Goal: Transaction & Acquisition: Purchase product/service

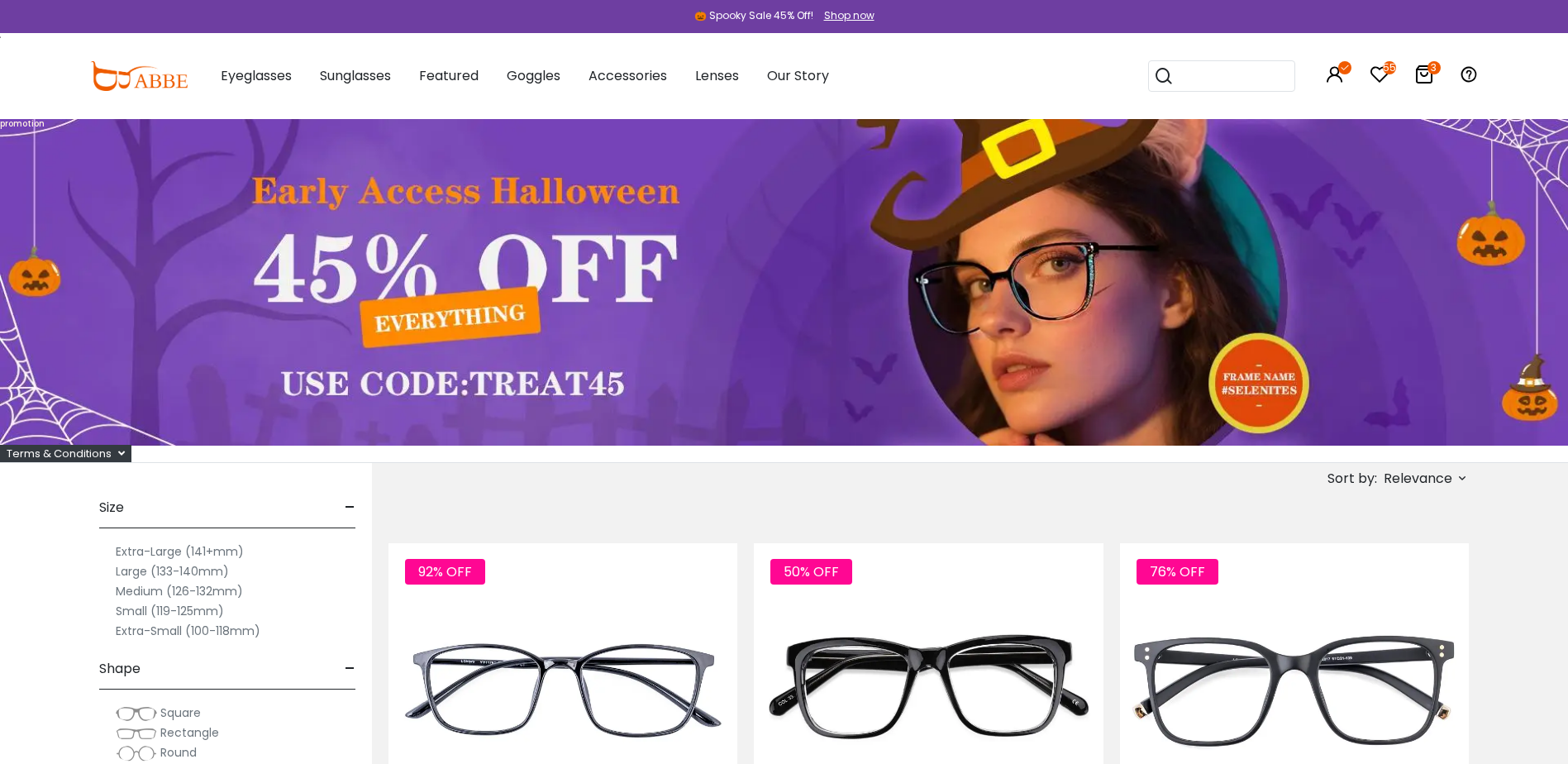
click at [1418, 75] on icon at bounding box center [1424, 74] width 20 height 20
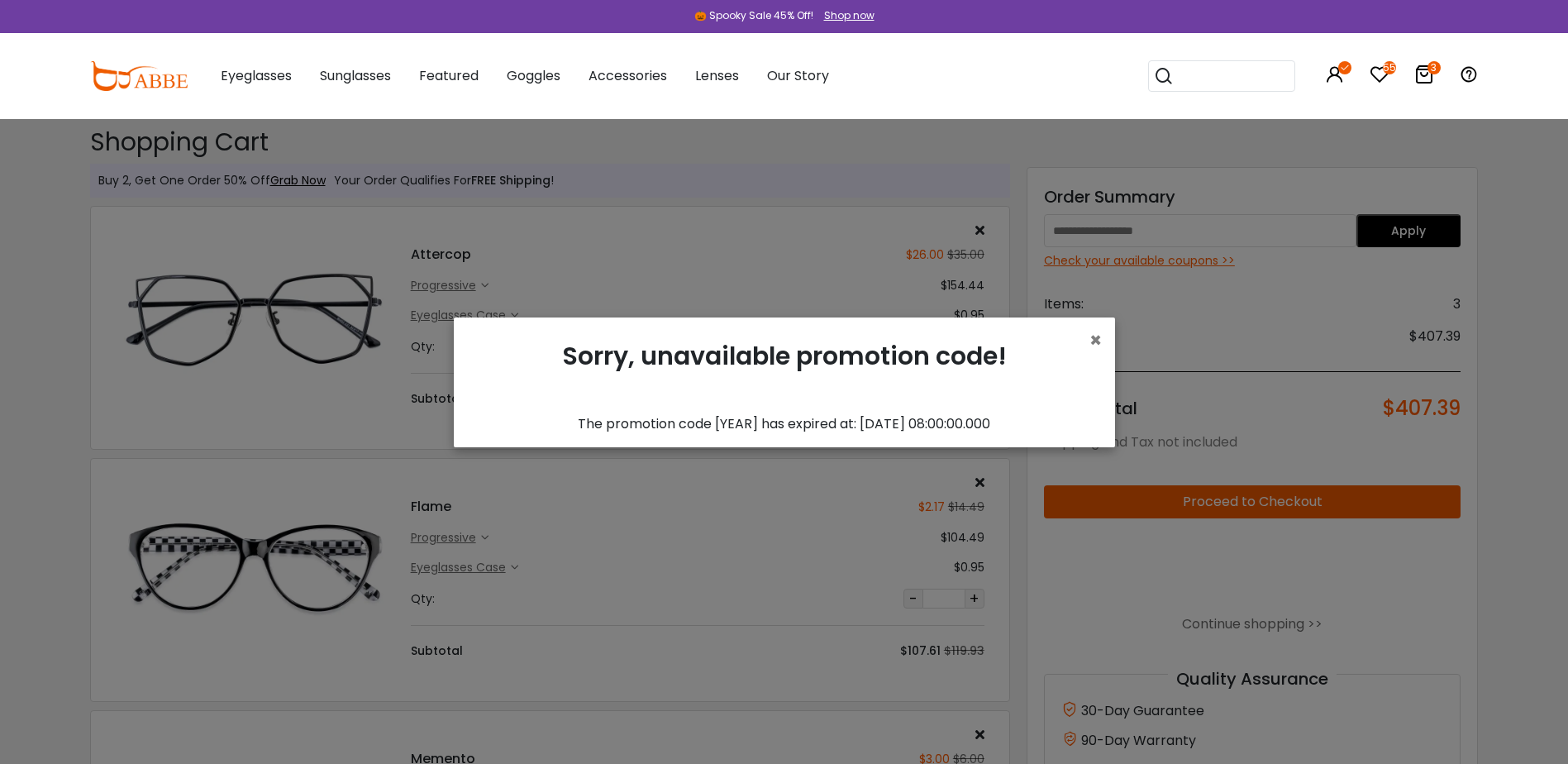
click at [1086, 337] on div "Sorry, unavailable promotion code!" at bounding box center [785, 373] width 635 height 84
click at [1103, 339] on div "× Sorry, unavailable promotion code! The promotion code [YEAR] has expired at: …" at bounding box center [784, 382] width 661 height 130
click at [1095, 342] on span "×" at bounding box center [1095, 340] width 13 height 28
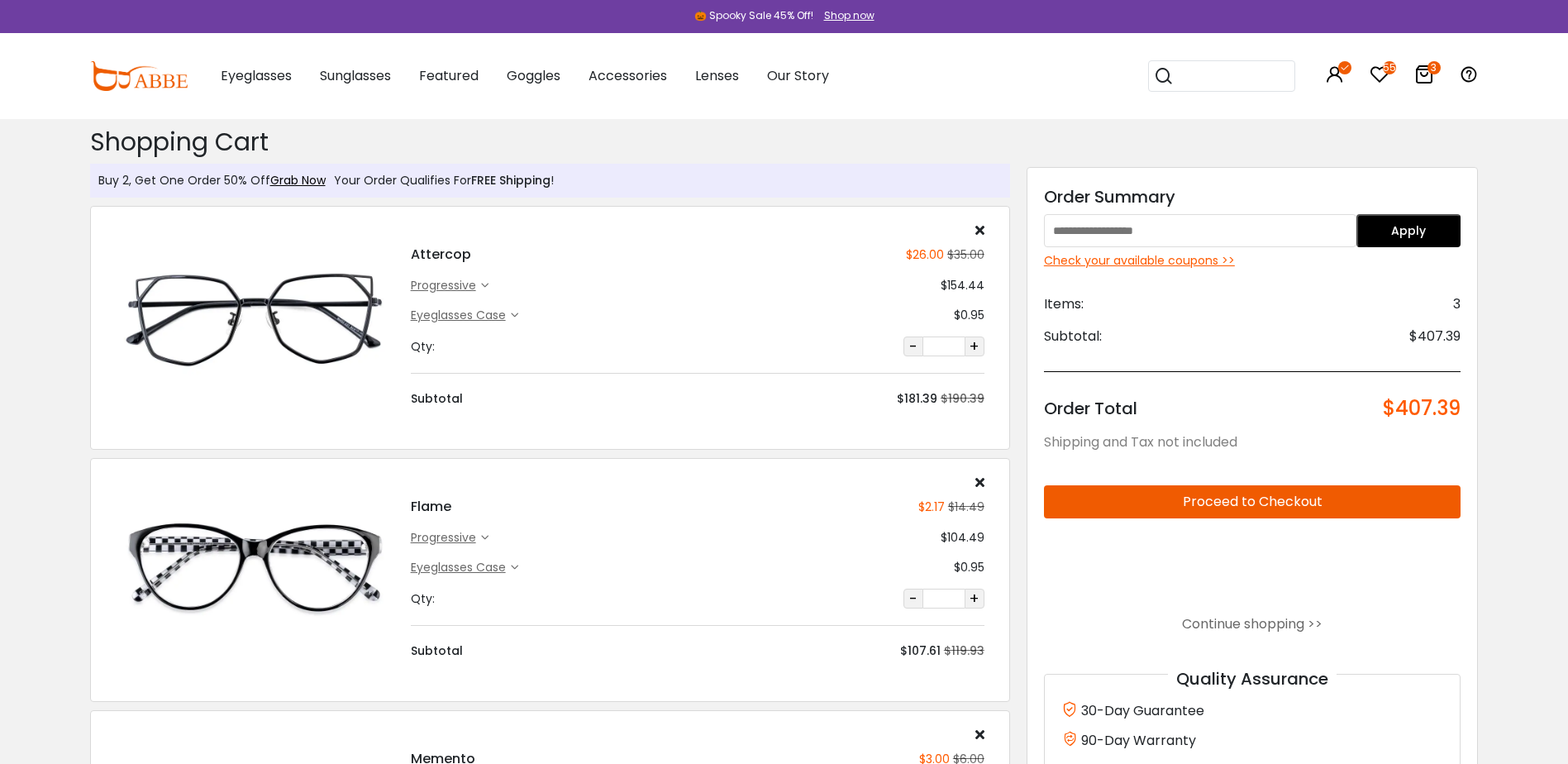
type input "********"
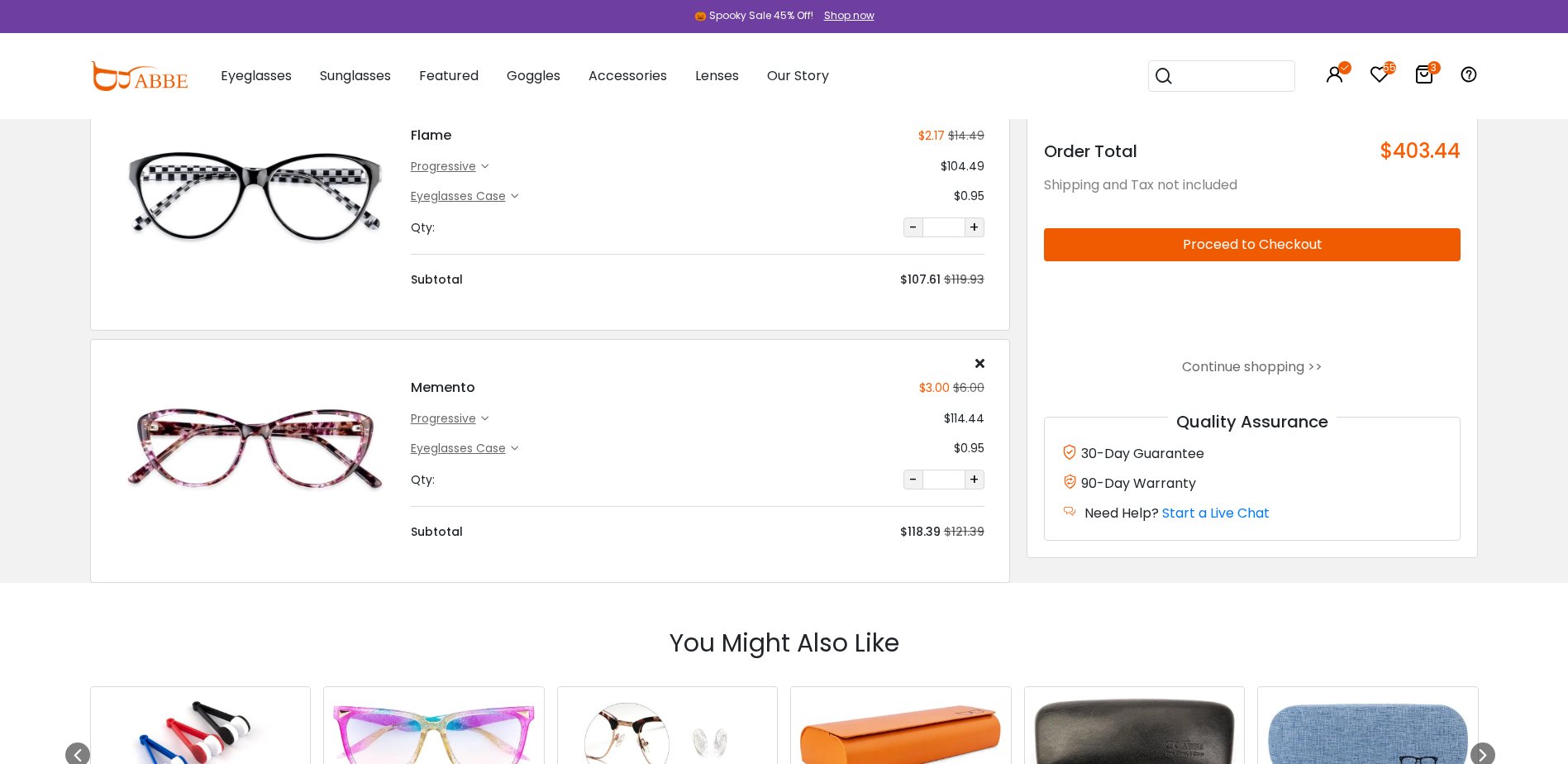
scroll to position [496, 0]
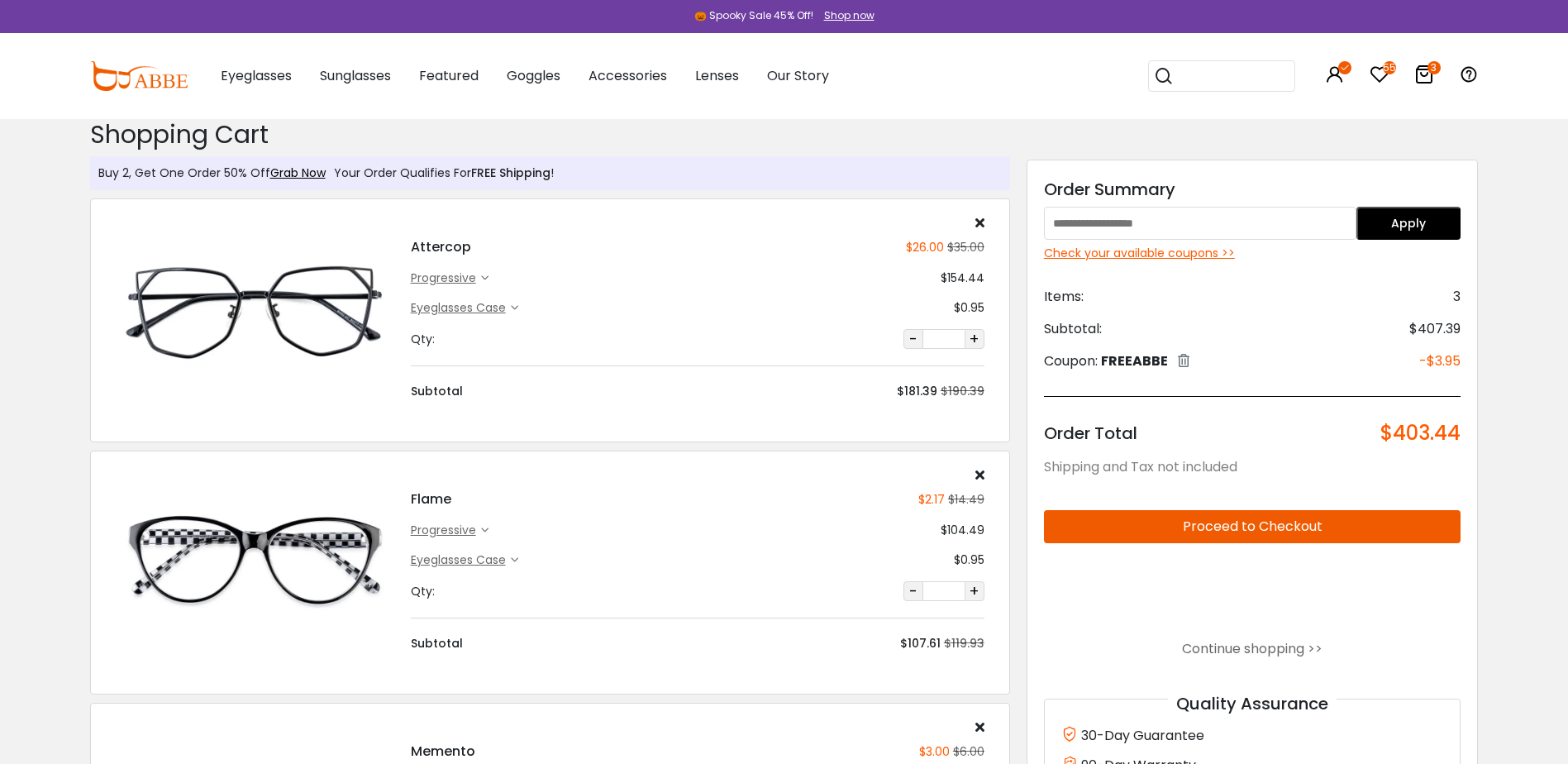
scroll to position [0, 0]
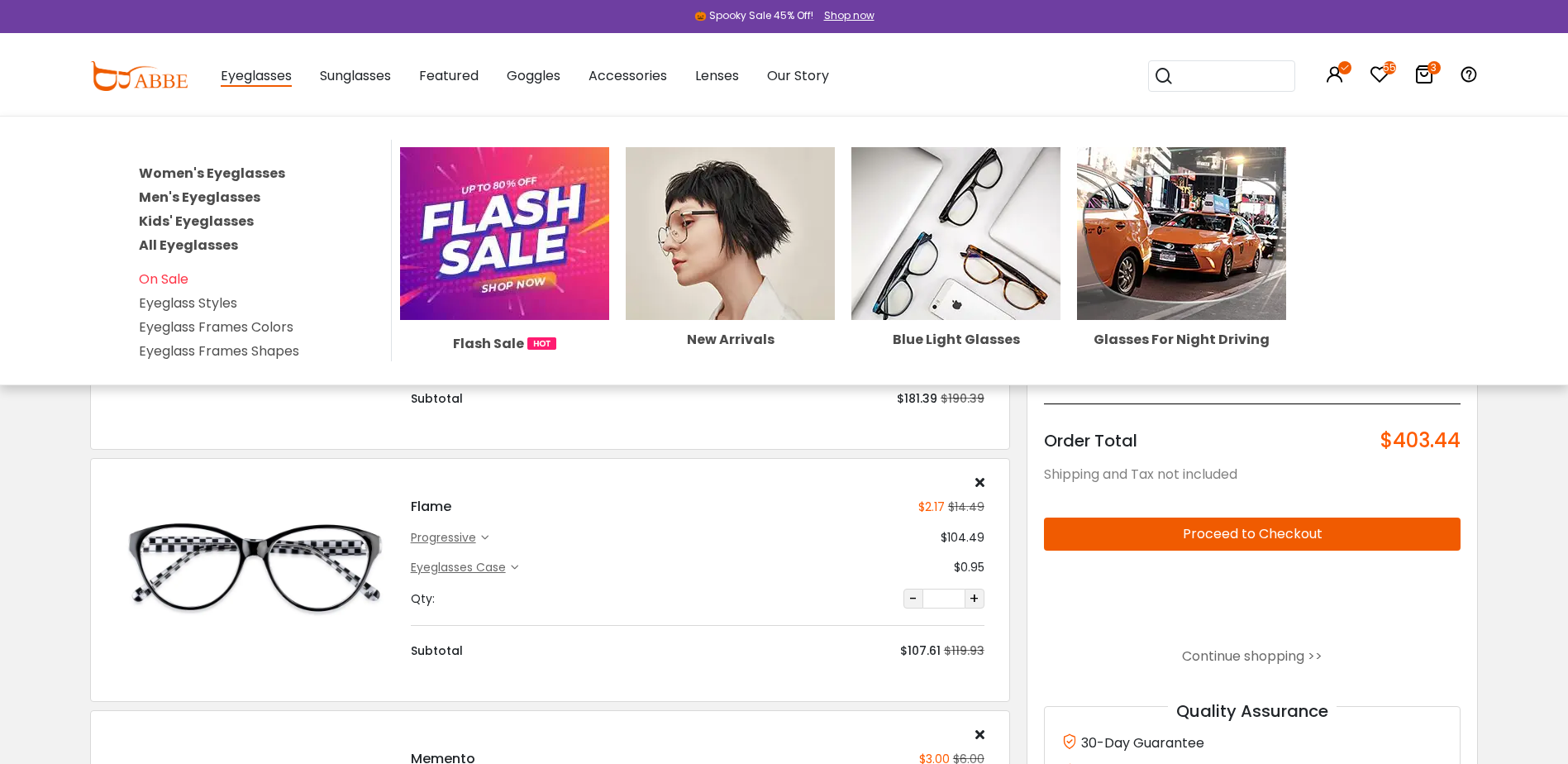
click at [477, 289] on img at bounding box center [505, 233] width 209 height 173
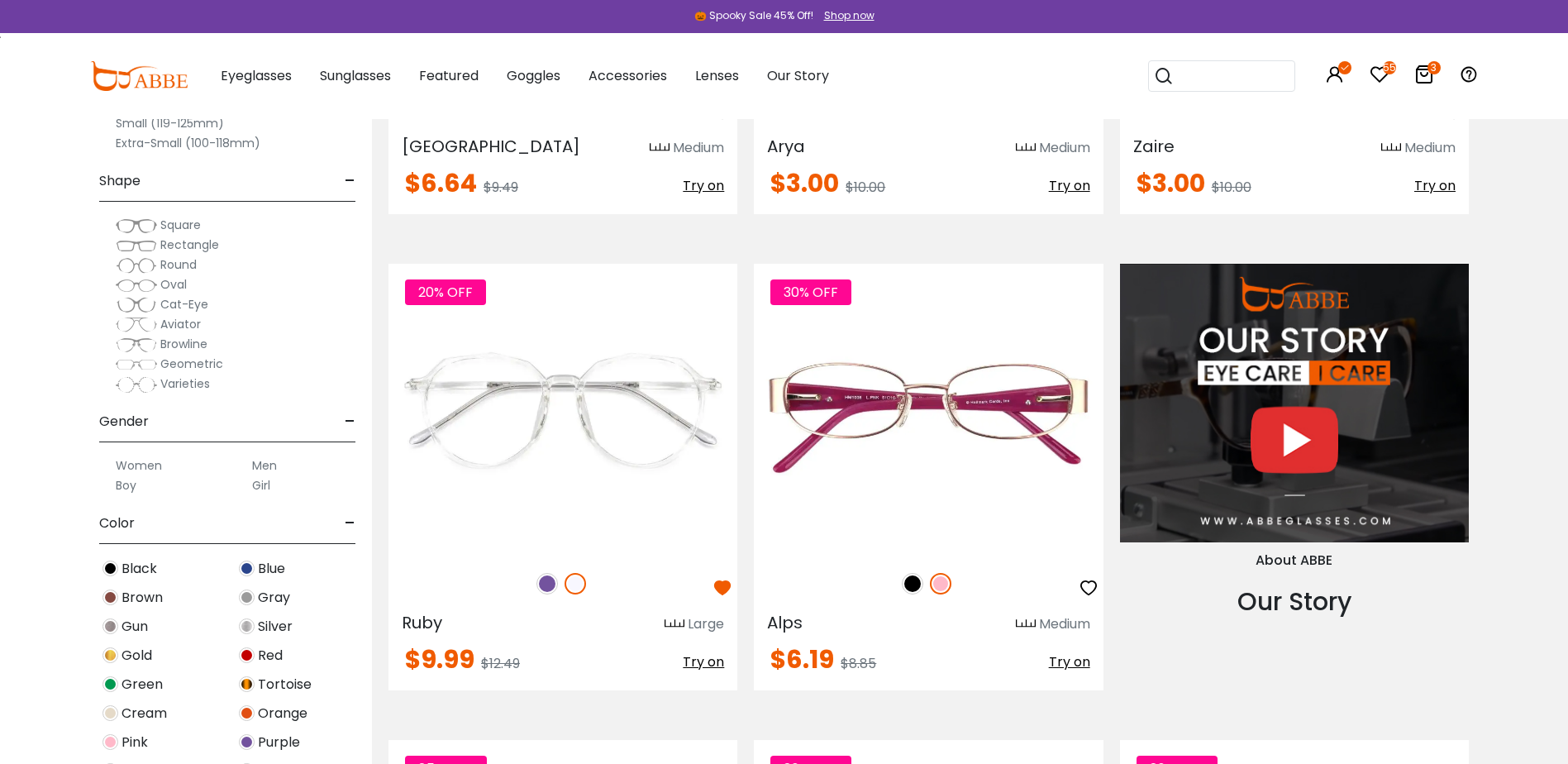
scroll to position [1819, 0]
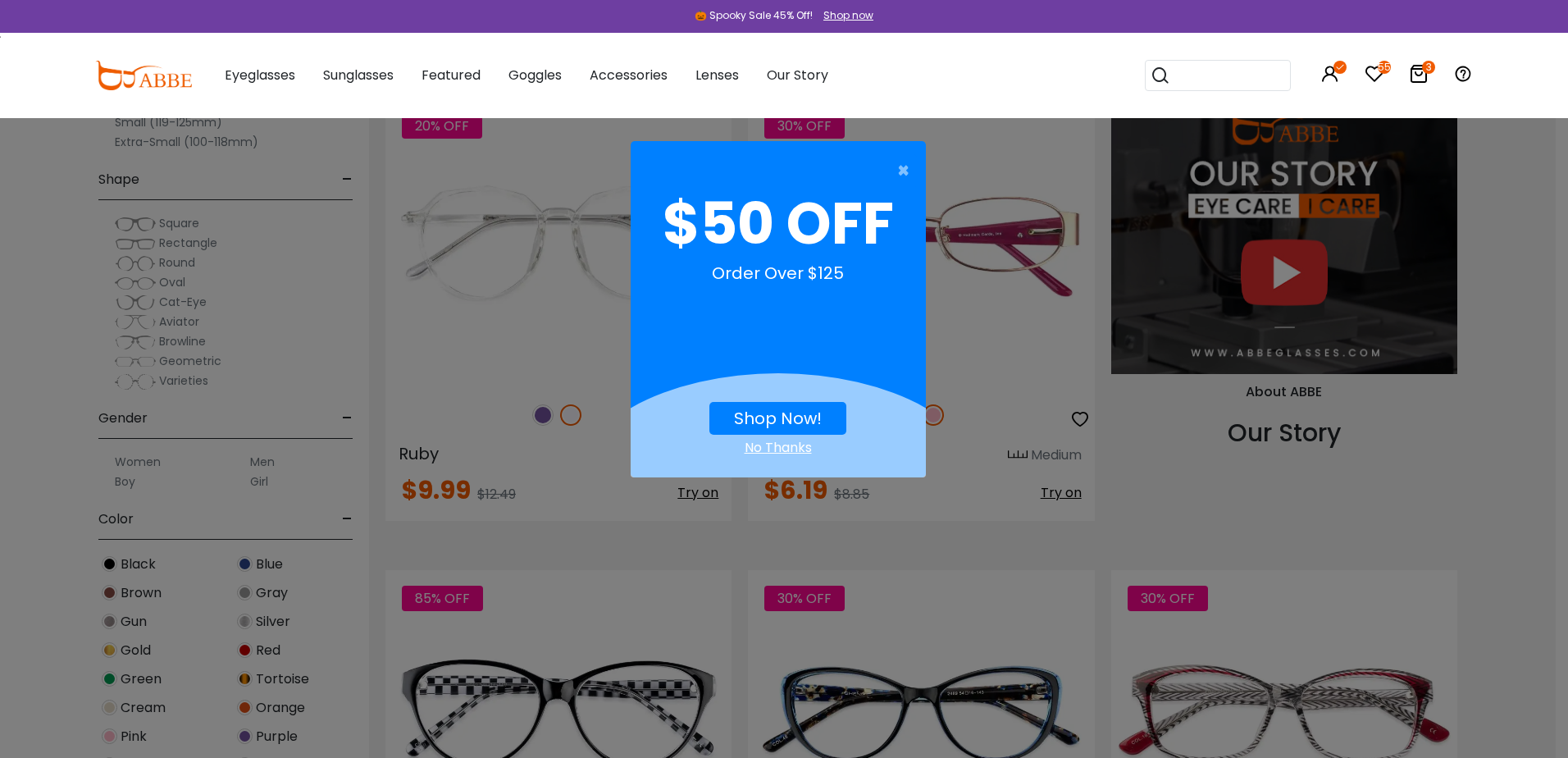
click at [797, 396] on div "Shop Now! No Thanks" at bounding box center [779, 417] width 295 height 80
click at [887, 177] on button "×" at bounding box center [770, 171] width 295 height 33
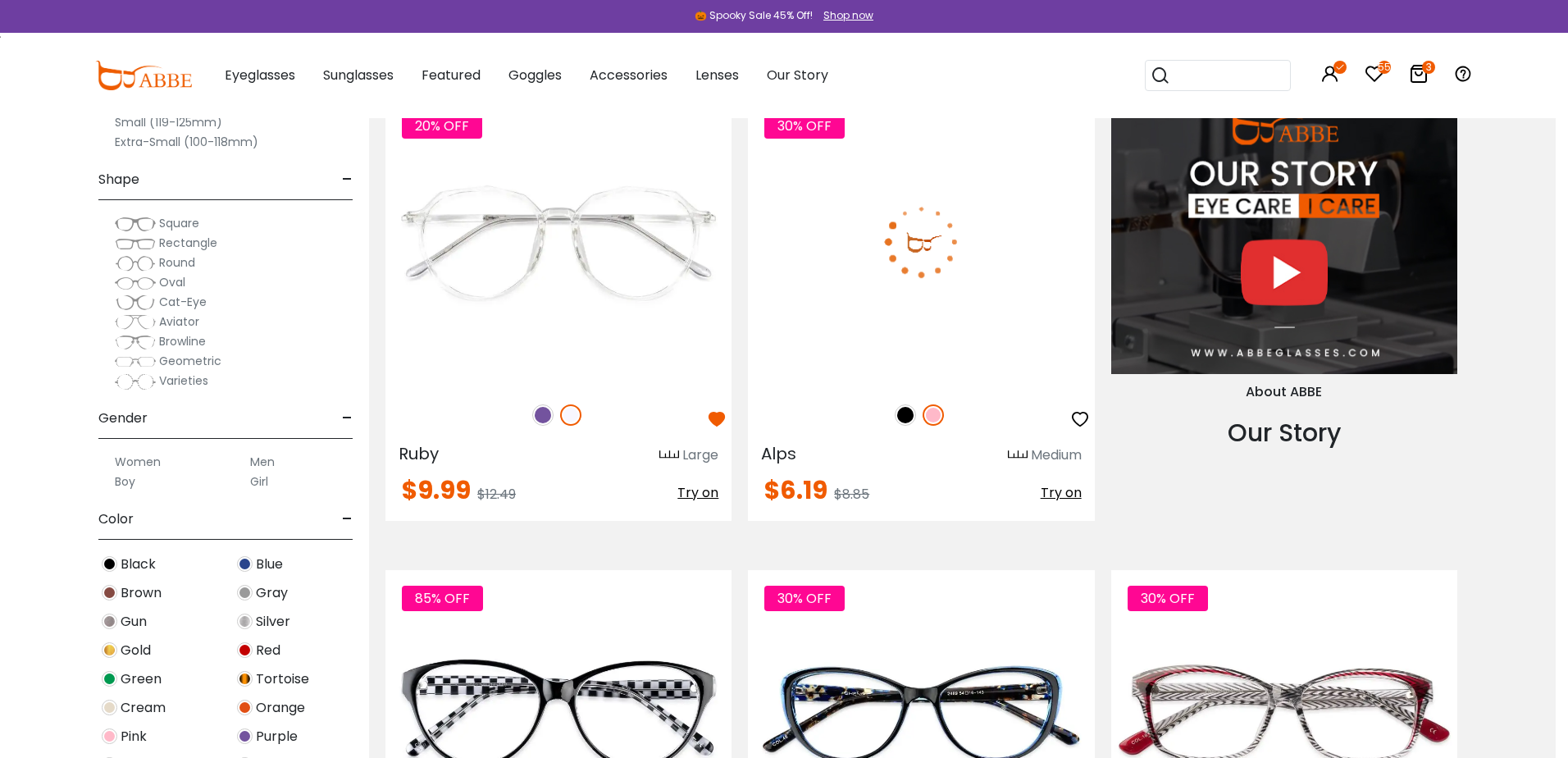
click at [909, 167] on link at bounding box center [920, 242] width 346 height 289
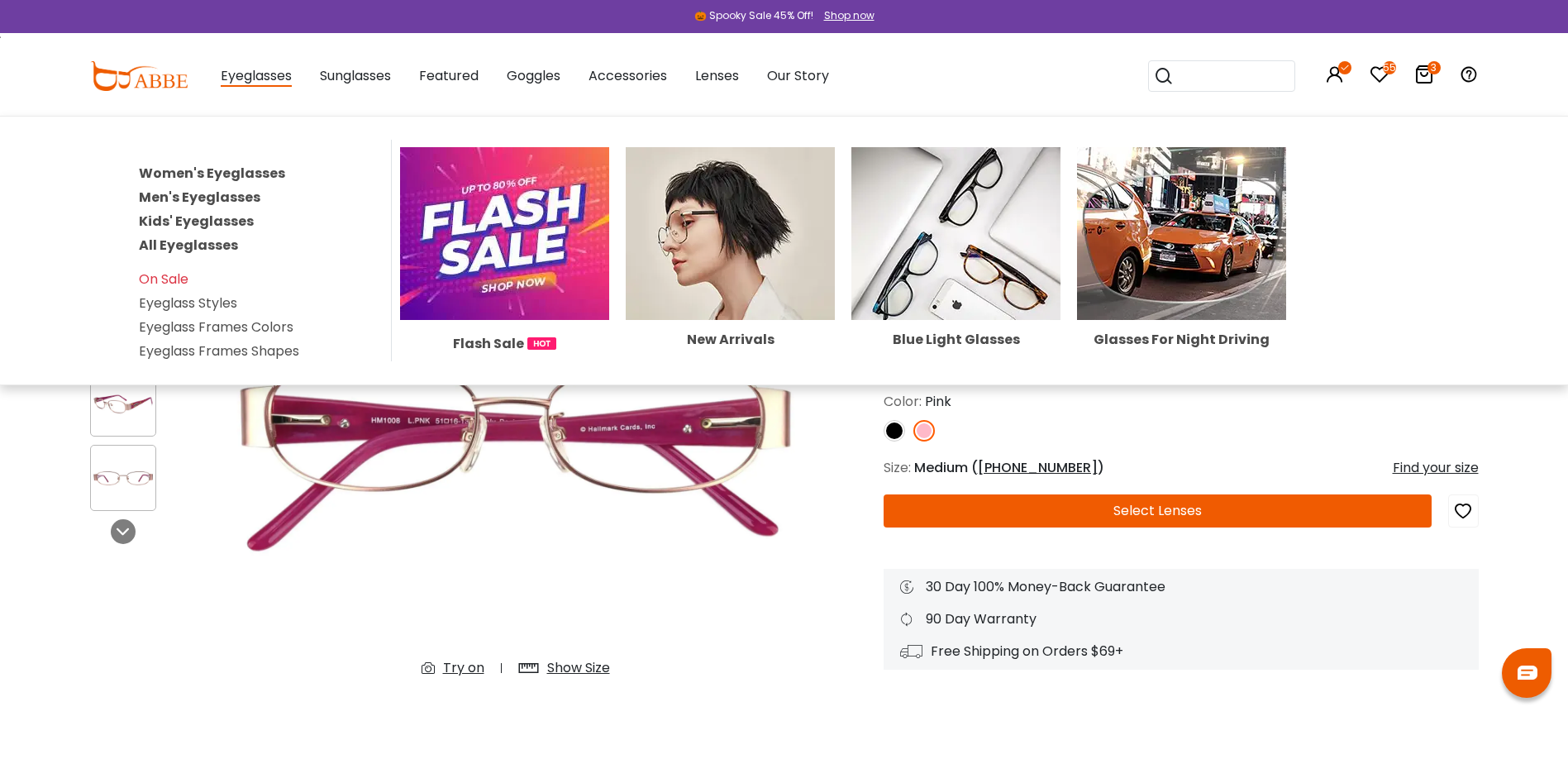
click at [517, 225] on img at bounding box center [505, 233] width 209 height 173
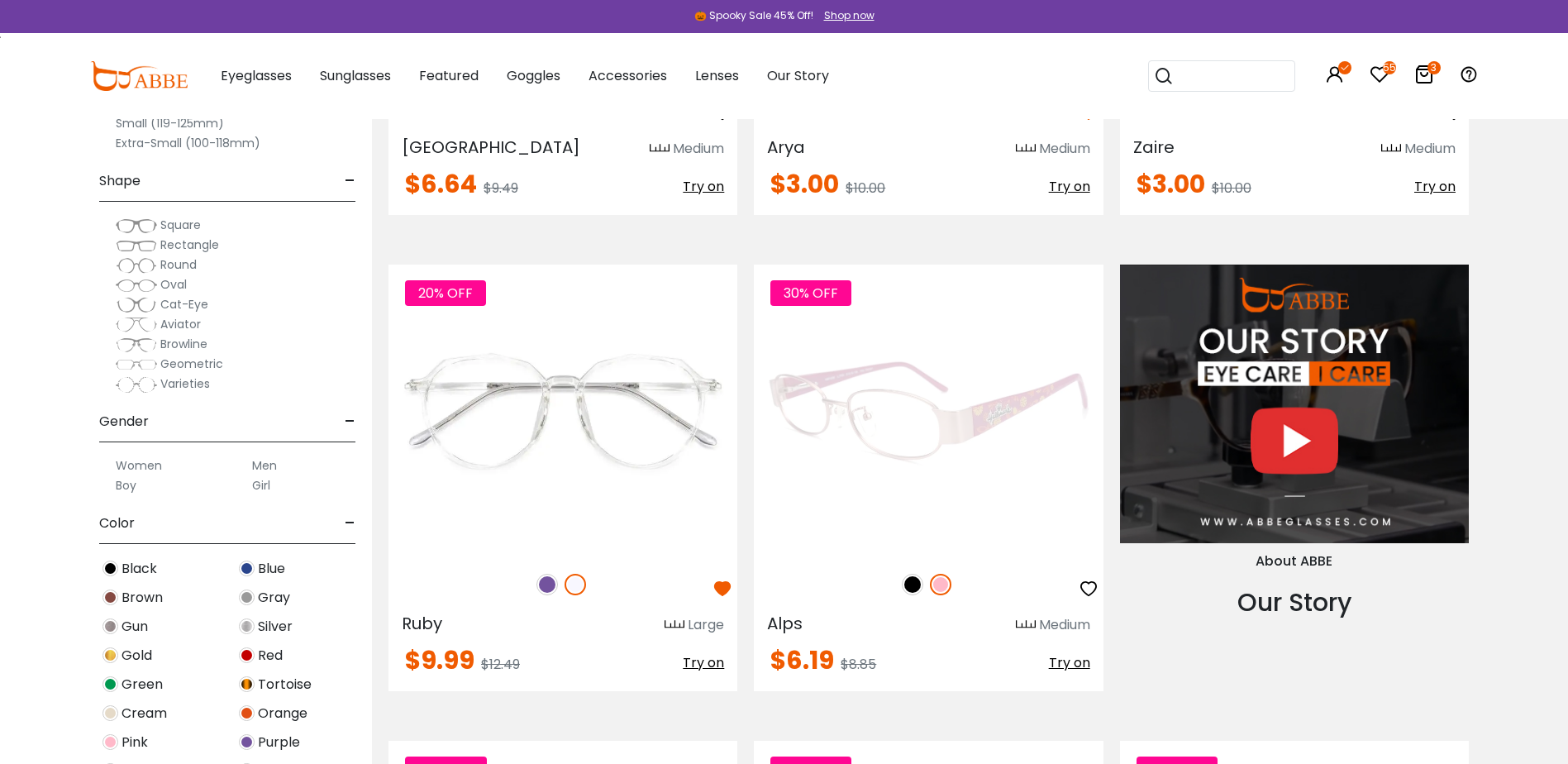
scroll to position [1653, 0]
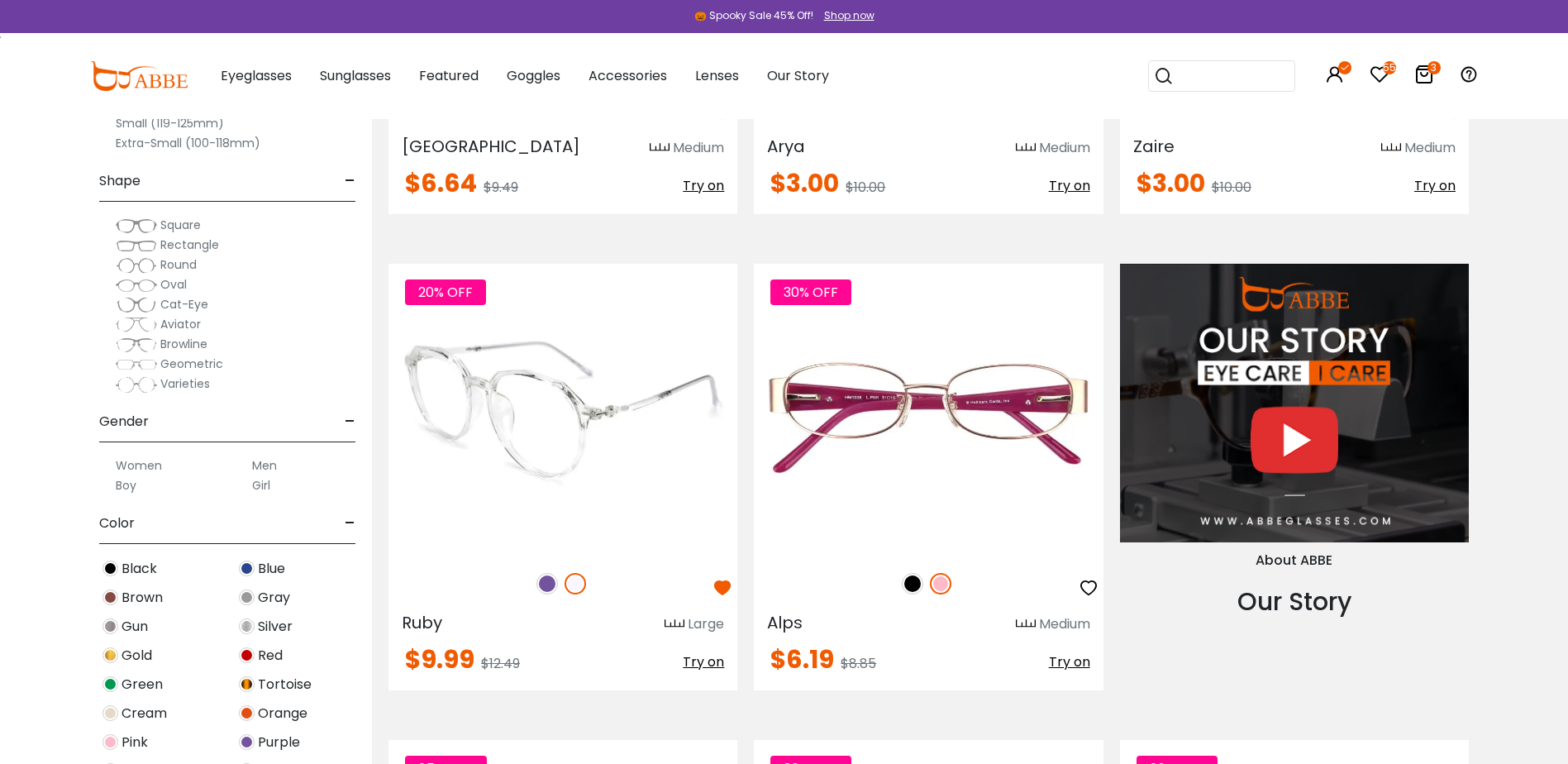
click at [547, 573] on img at bounding box center [547, 583] width 22 height 22
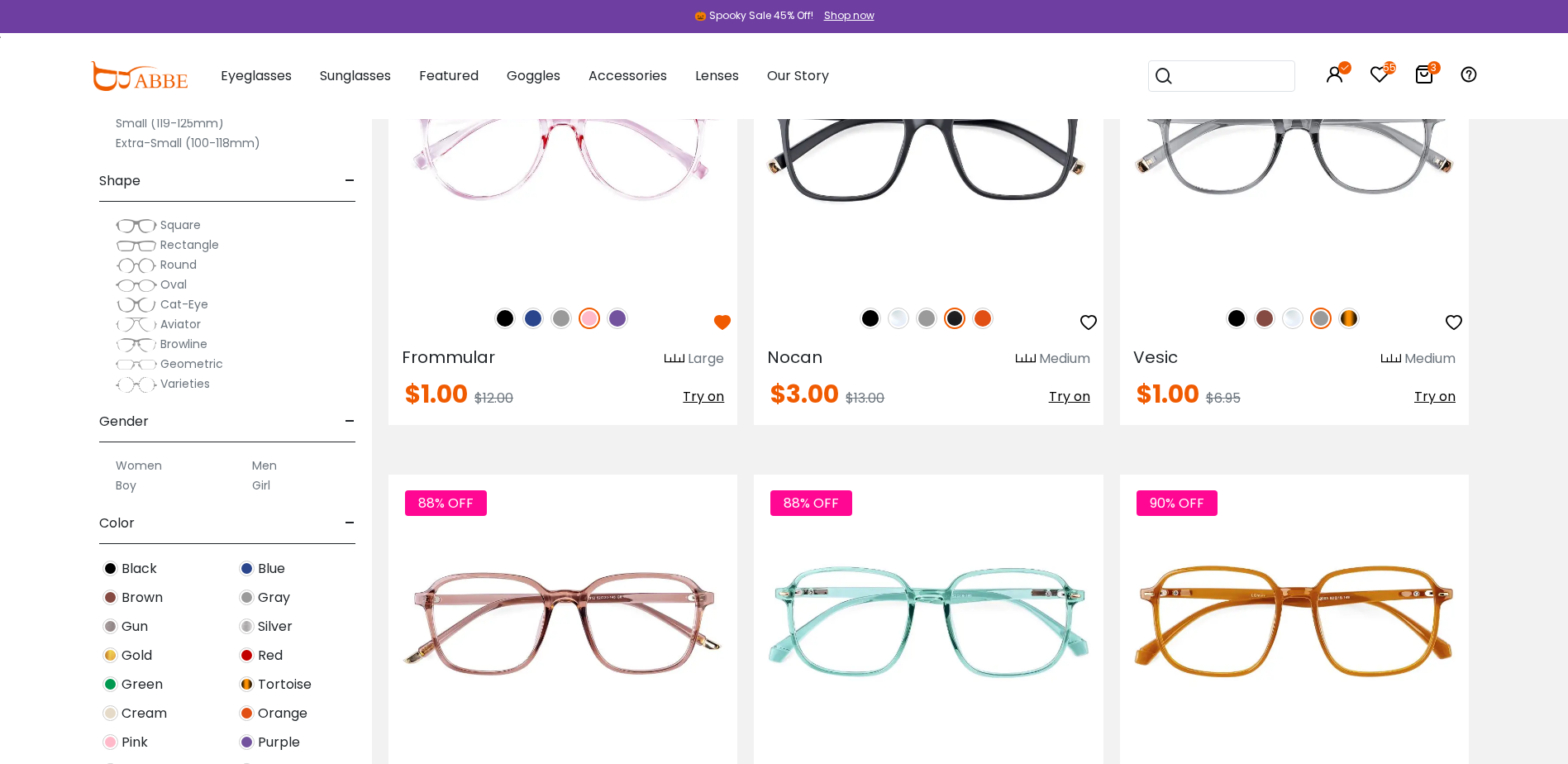
scroll to position [3968, 0]
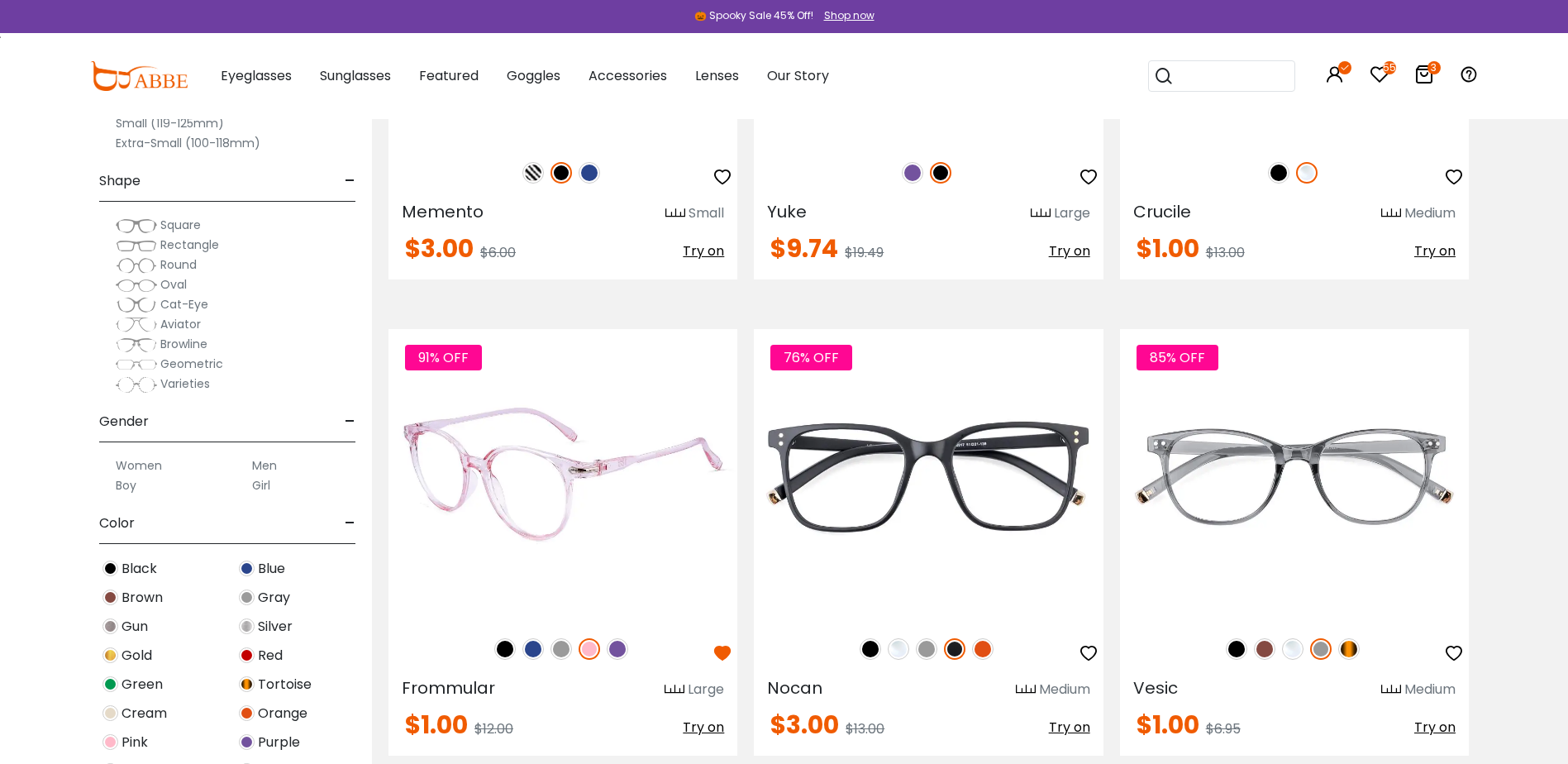
click at [533, 645] on img at bounding box center [533, 649] width 22 height 22
click at [530, 644] on img at bounding box center [533, 649] width 22 height 22
click at [603, 644] on div "91% OFF" at bounding box center [563, 649] width 349 height 35
click at [620, 653] on img at bounding box center [618, 649] width 22 height 22
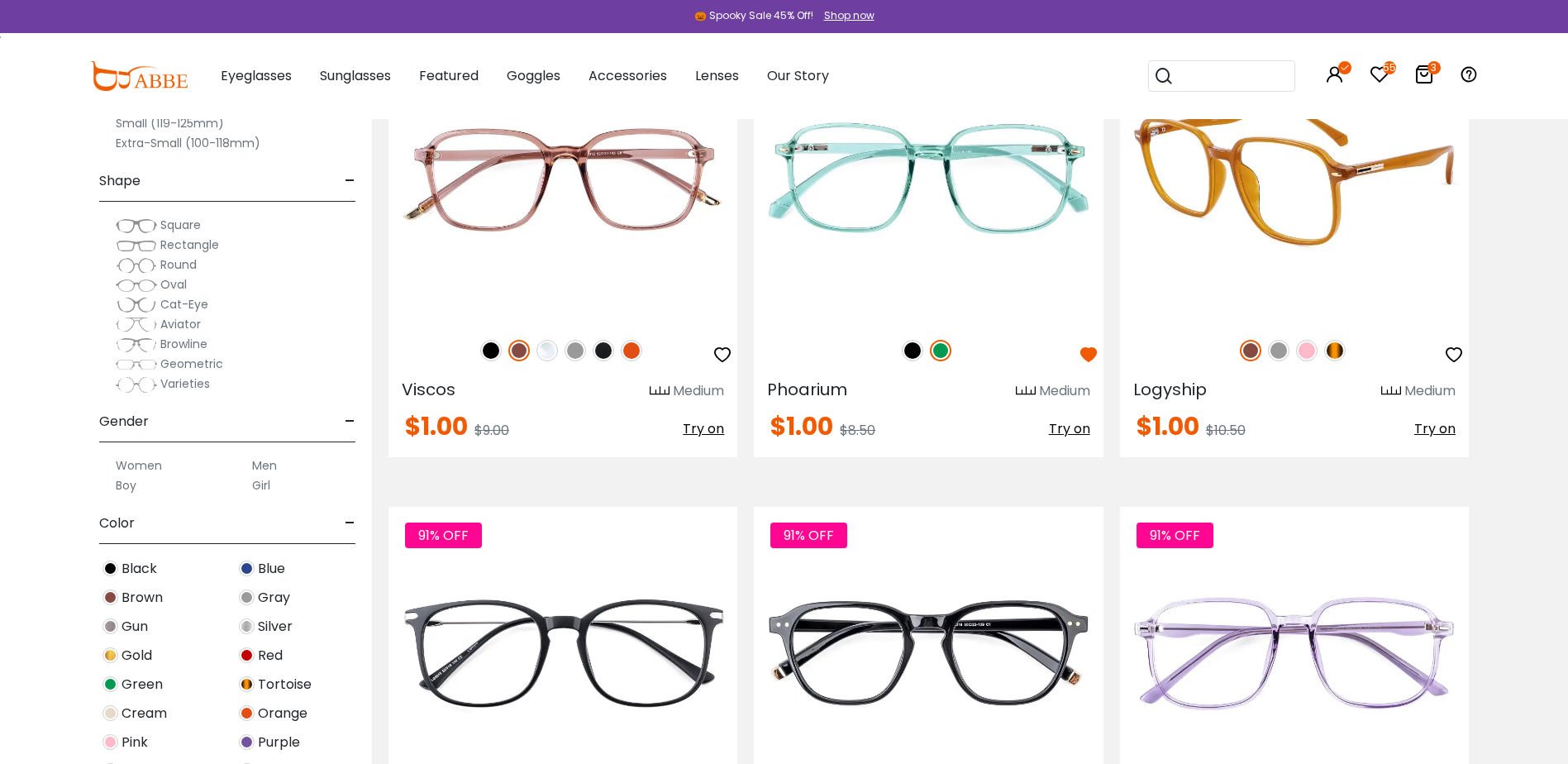
scroll to position [4629, 0]
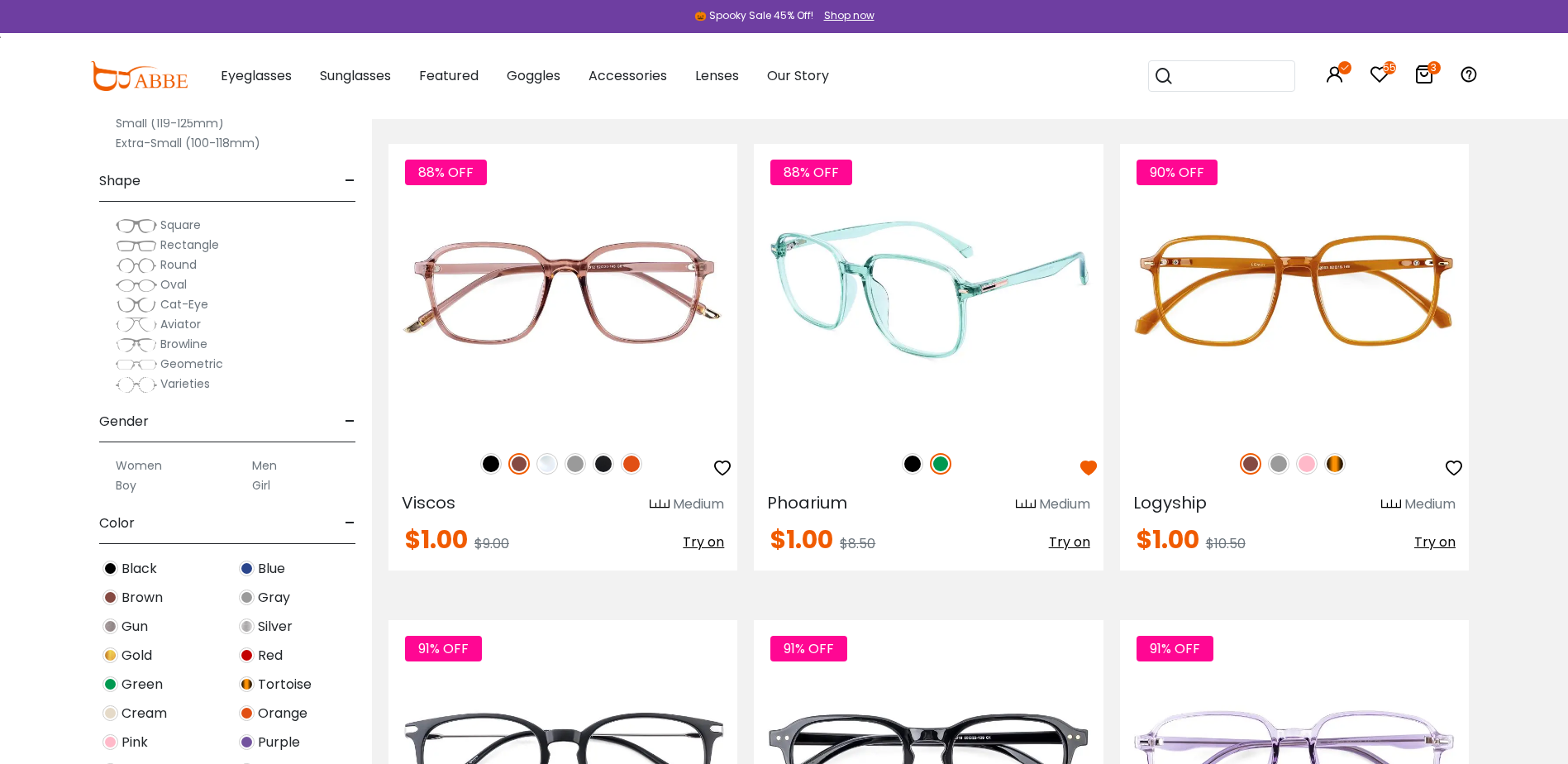
drag, startPoint x: 824, startPoint y: 301, endPoint x: 903, endPoint y: 297, distance: 79.1
click at [903, 297] on img at bounding box center [928, 289] width 349 height 291
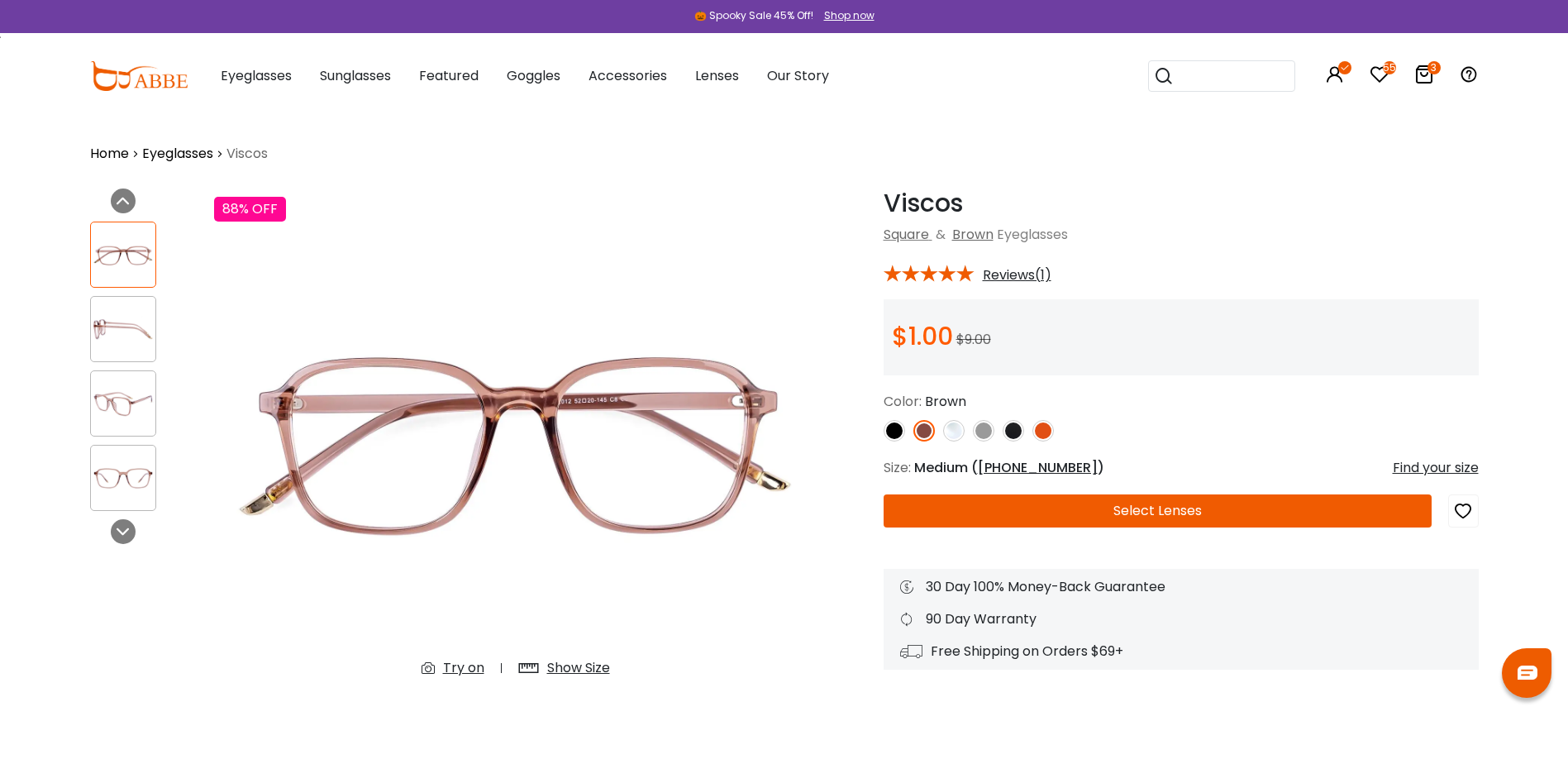
click at [1045, 433] on img at bounding box center [1043, 430] width 22 height 22
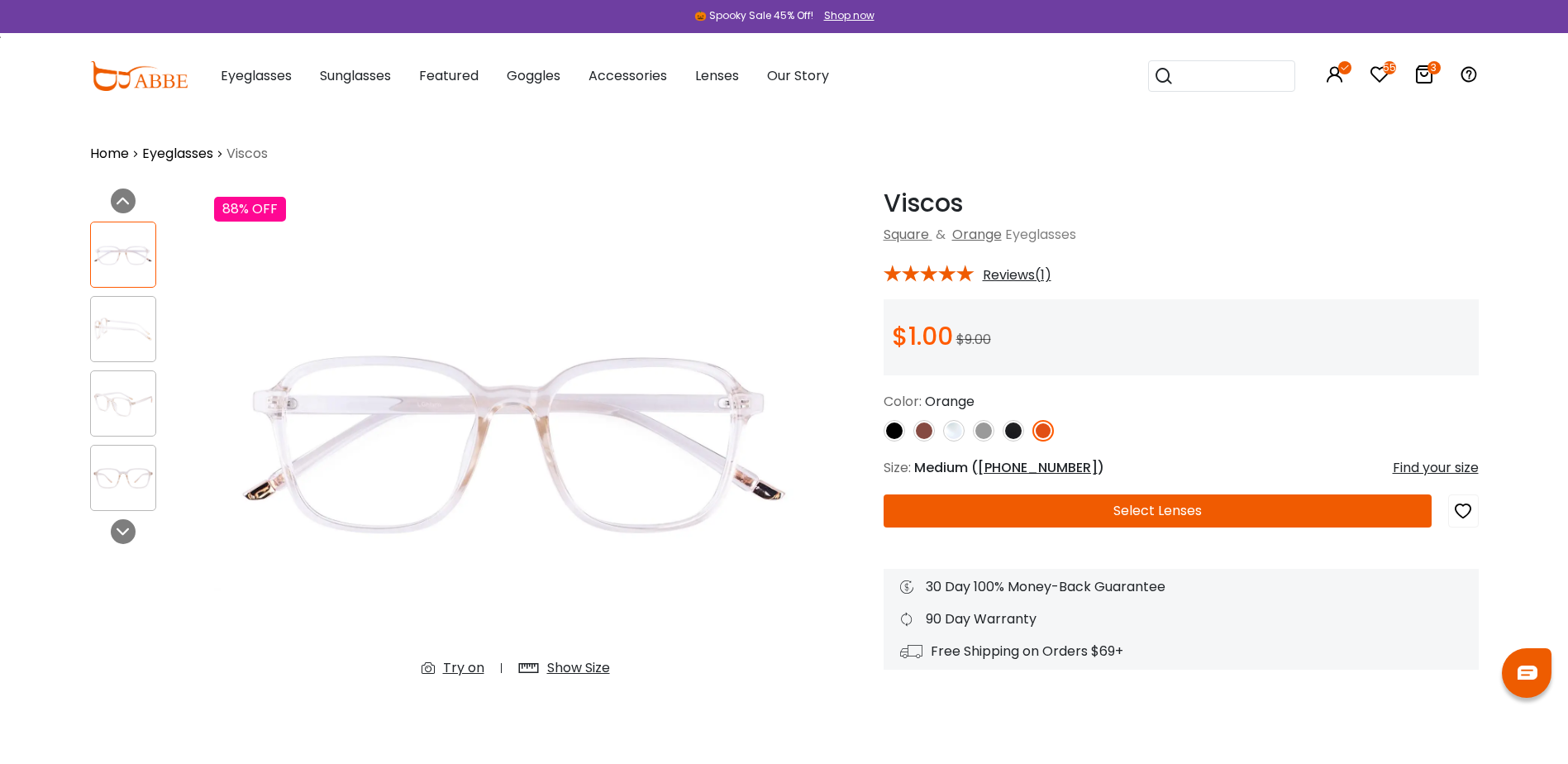
click at [952, 430] on img at bounding box center [954, 430] width 22 height 22
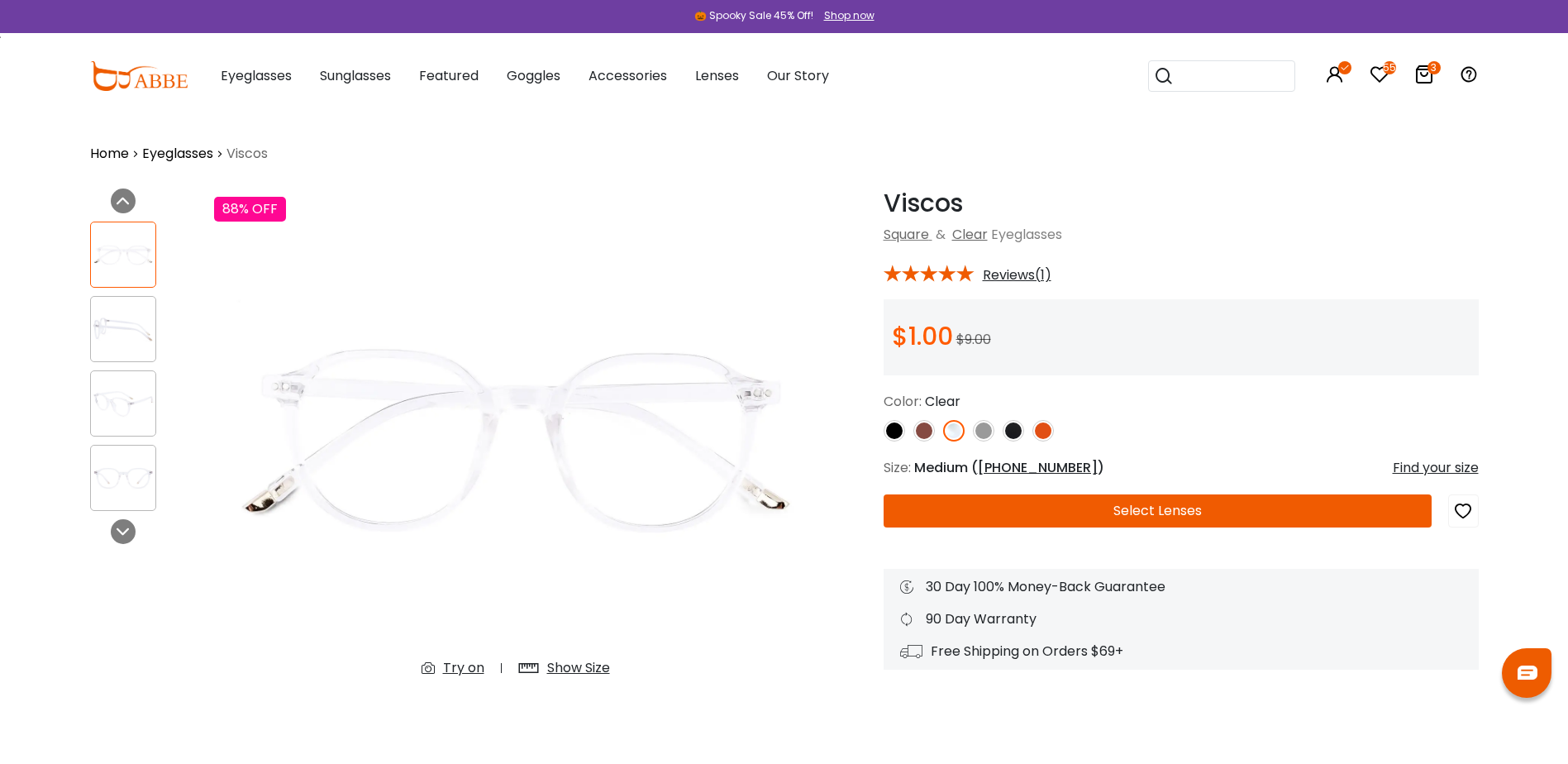
click at [895, 428] on img at bounding box center [894, 430] width 22 height 22
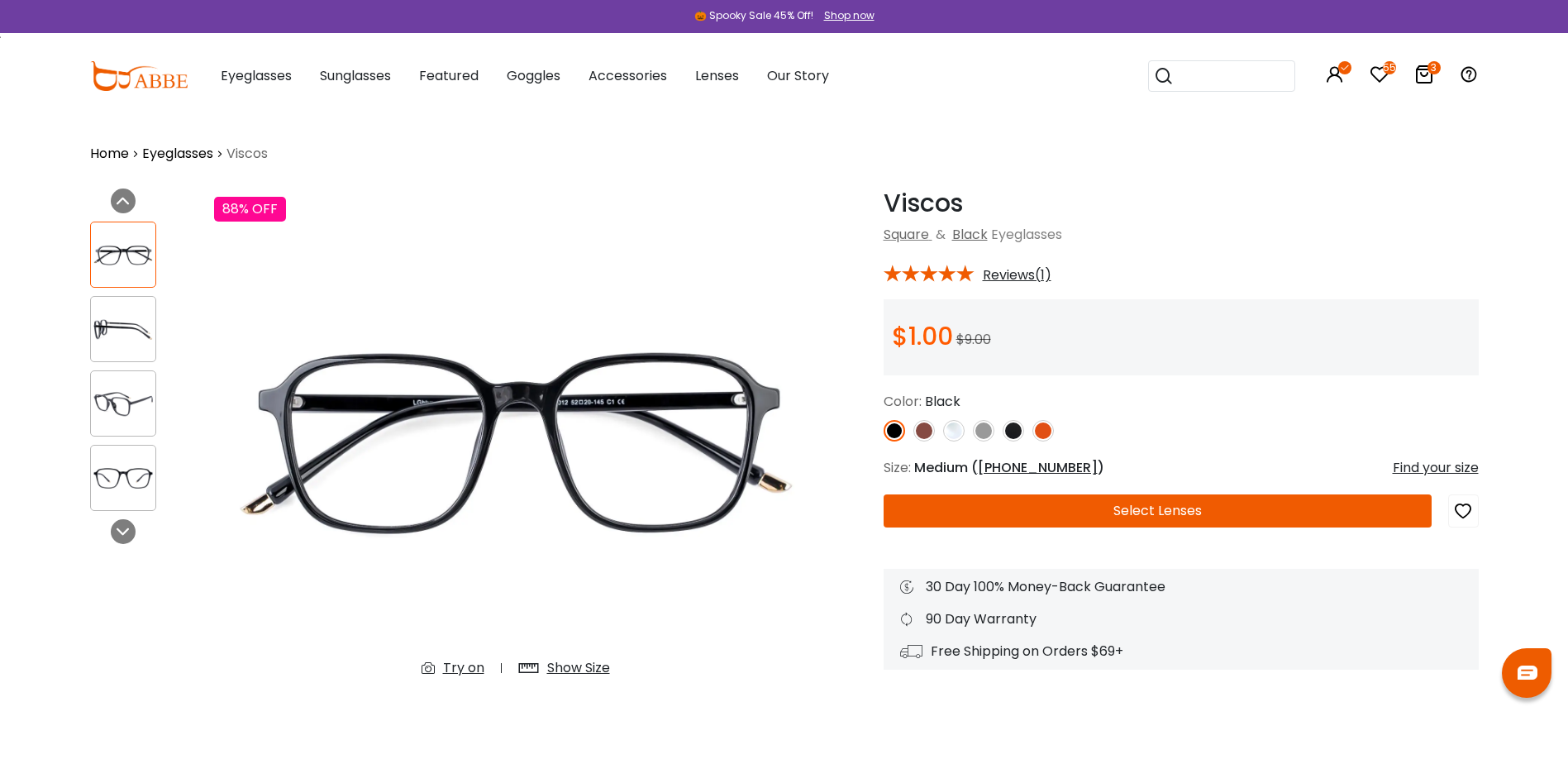
click at [924, 424] on img at bounding box center [924, 430] width 22 height 22
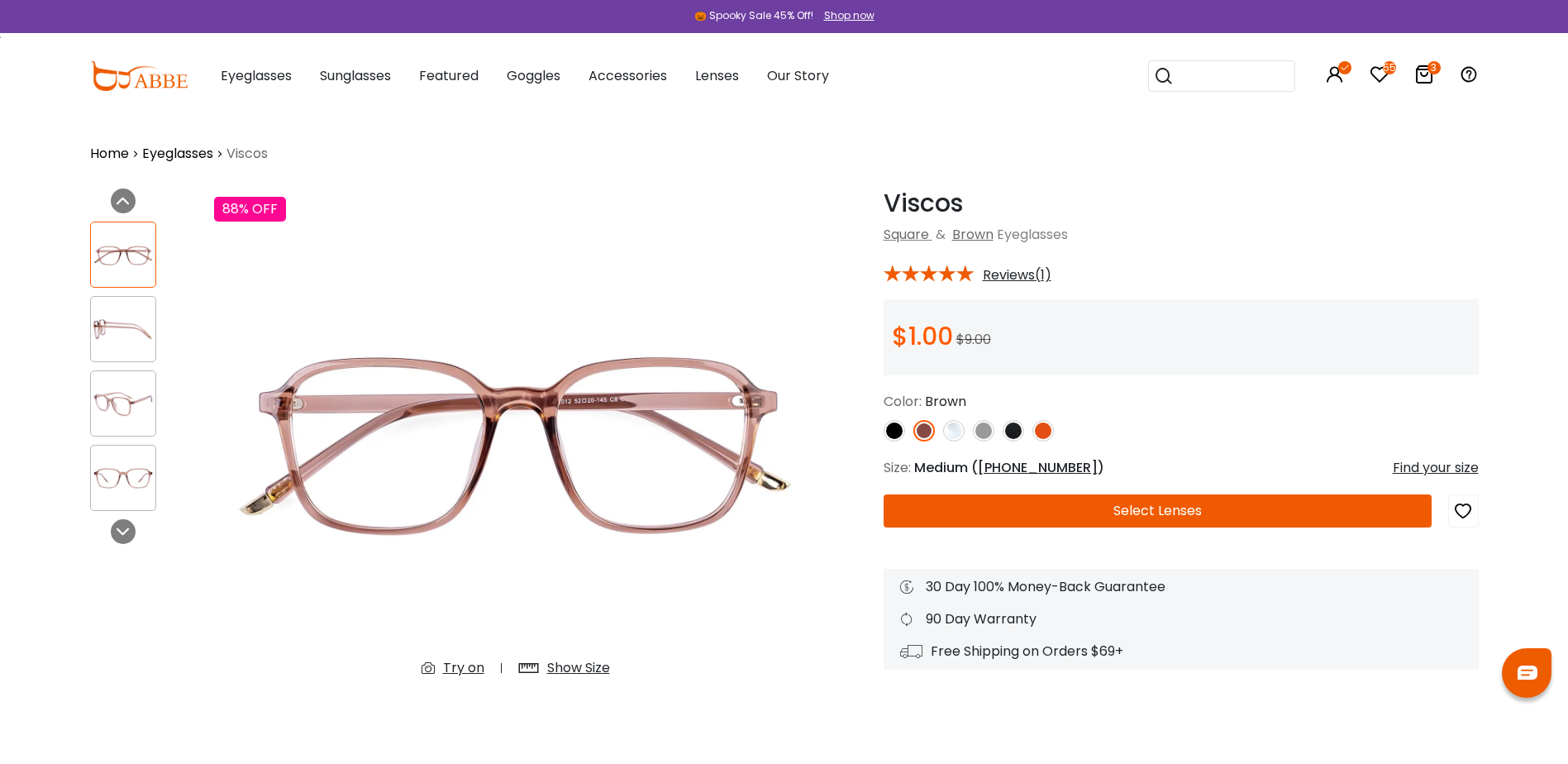
click at [979, 426] on img at bounding box center [984, 430] width 22 height 22
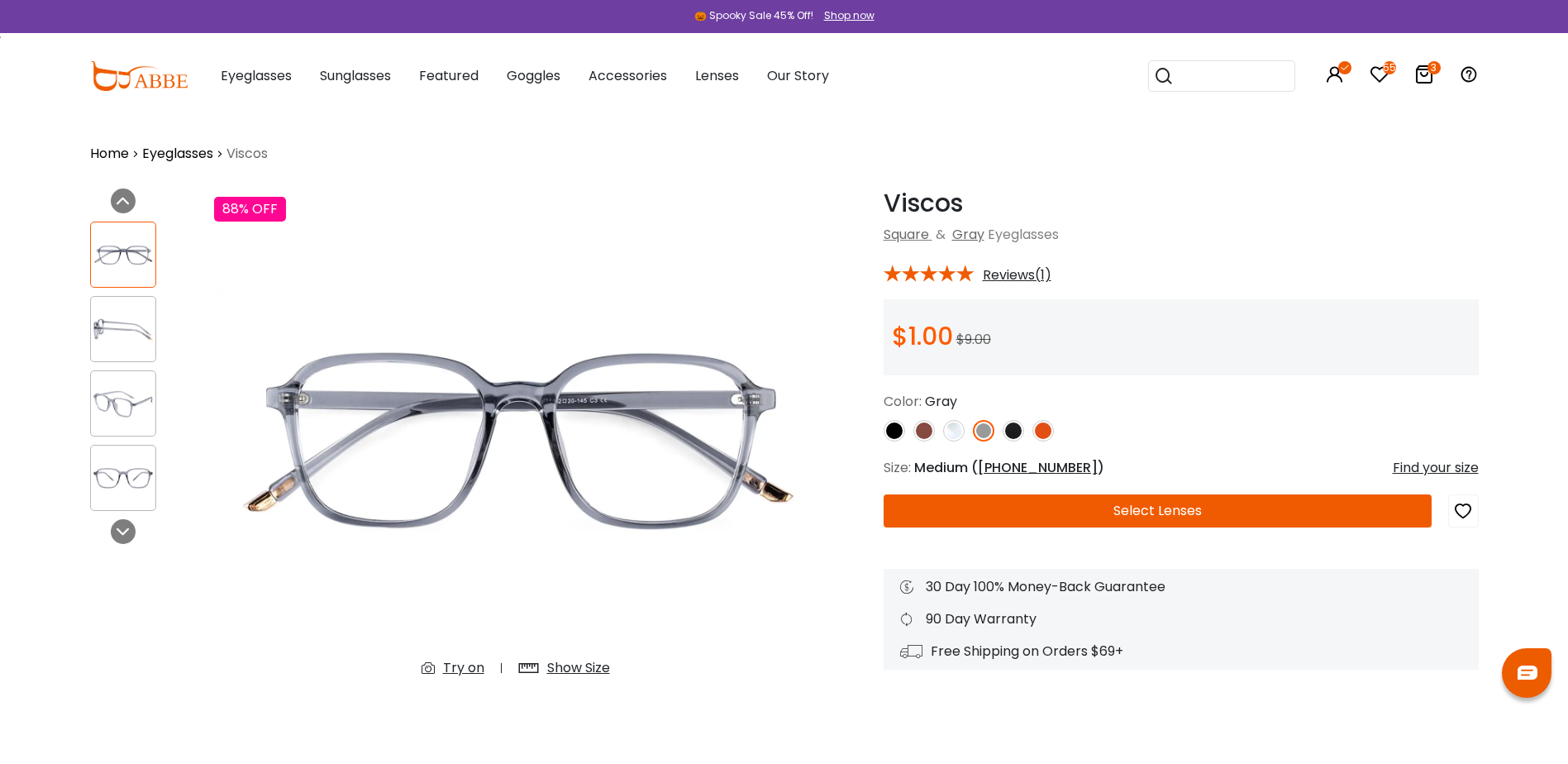
click at [1011, 431] on img at bounding box center [1014, 430] width 22 height 22
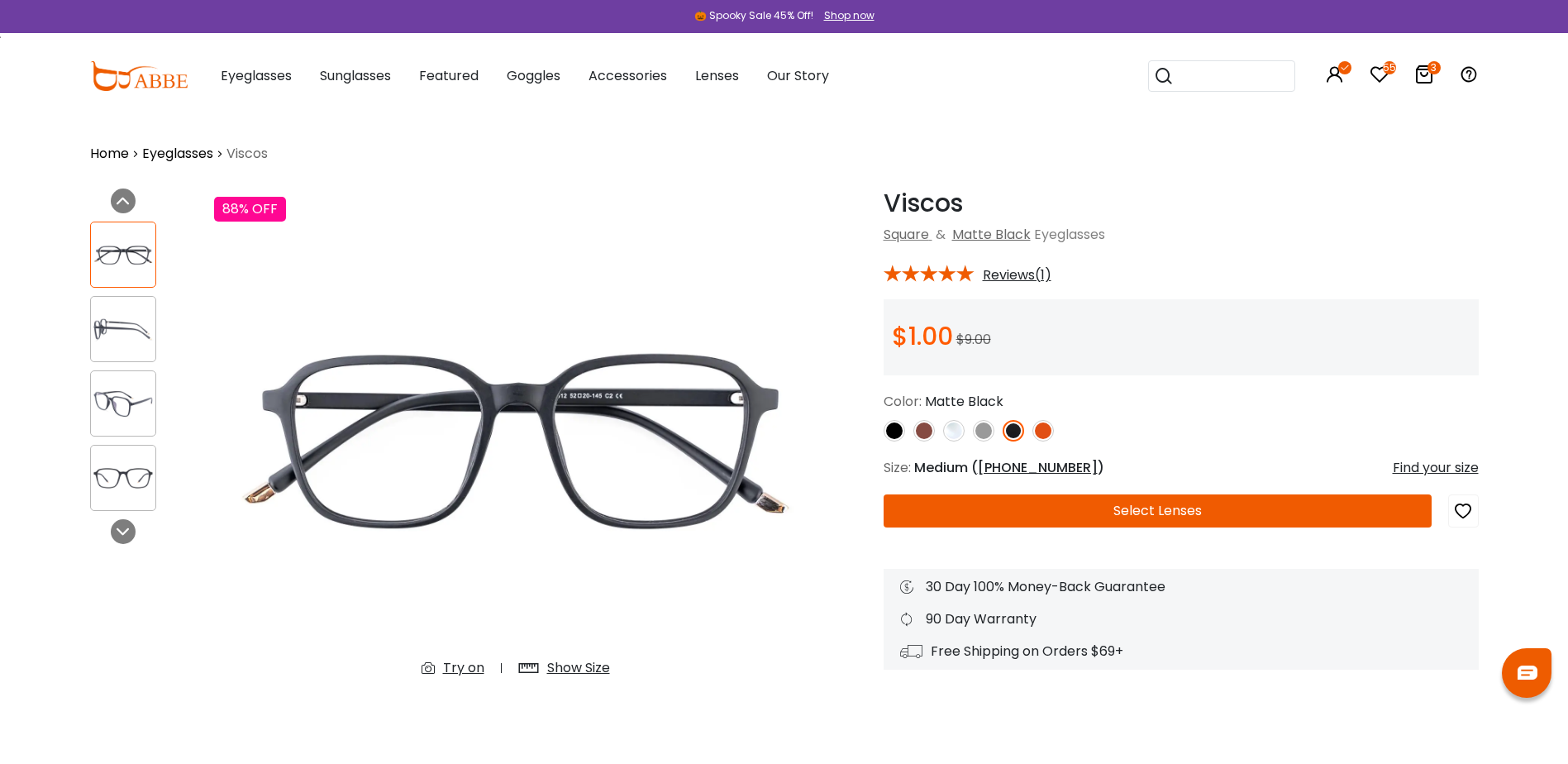
click at [1046, 429] on img at bounding box center [1043, 430] width 22 height 22
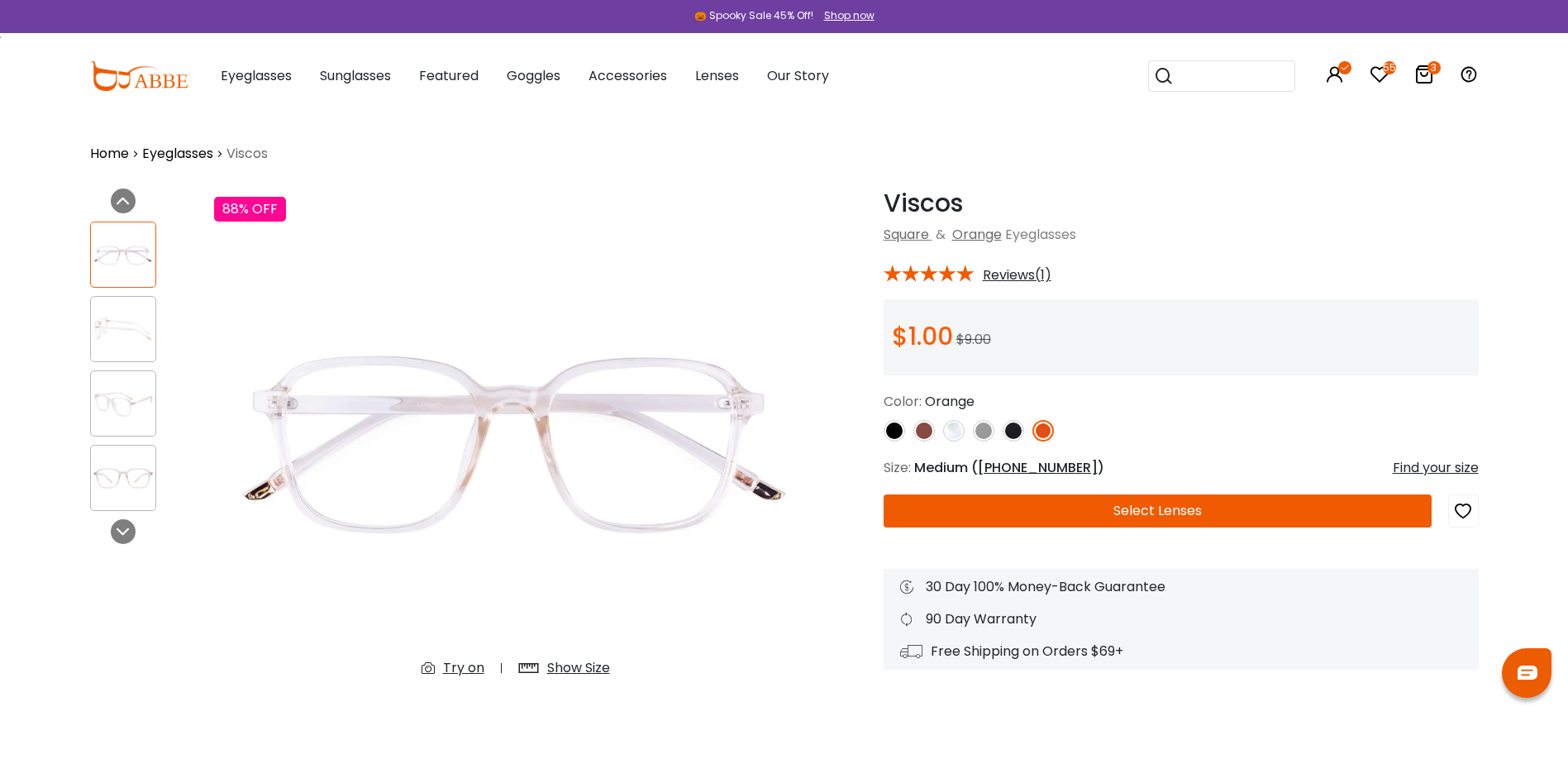
click at [953, 435] on img at bounding box center [954, 430] width 22 height 22
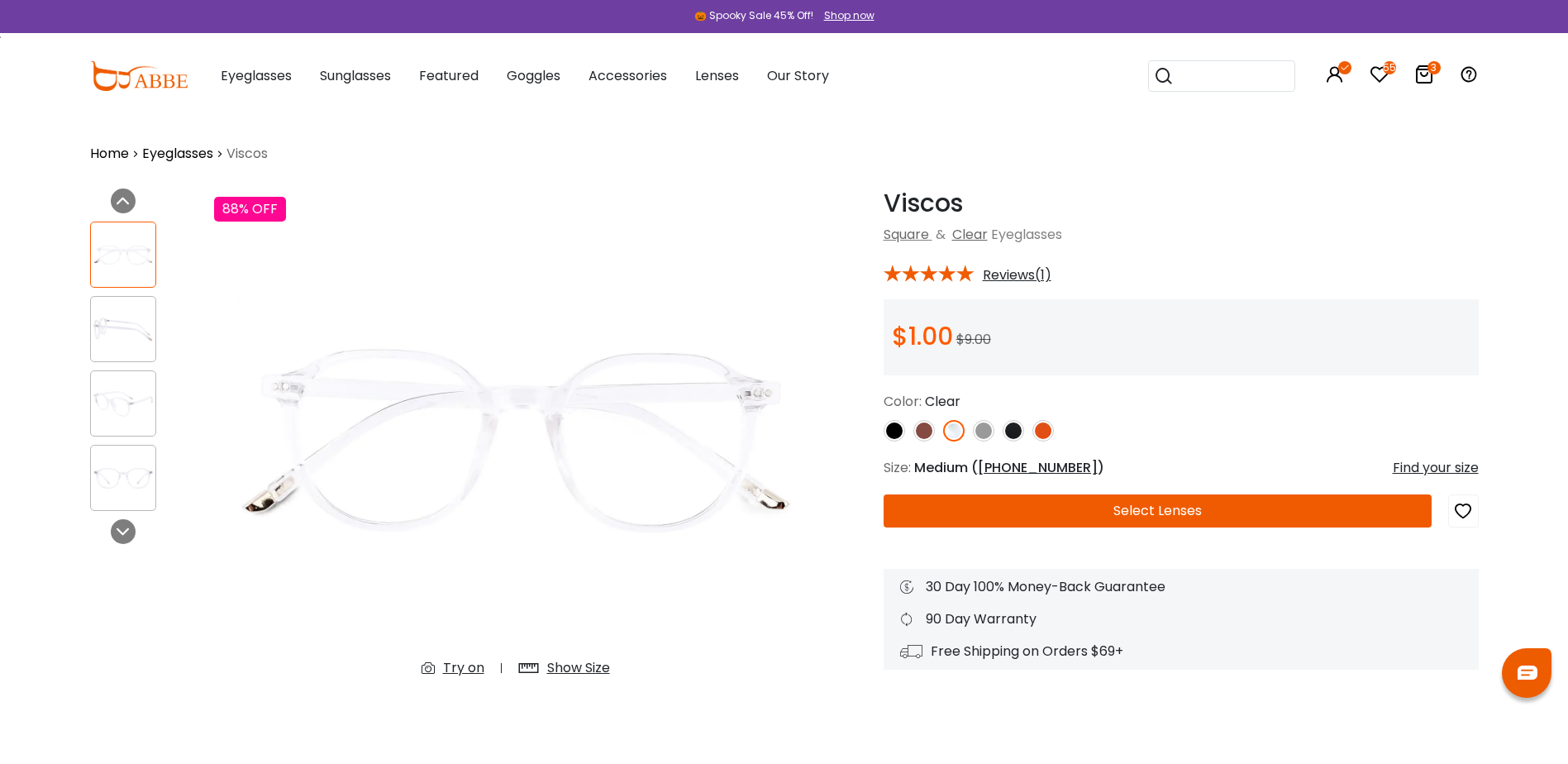
click at [1116, 506] on button "Select Lenses" at bounding box center [1158, 511] width 548 height 33
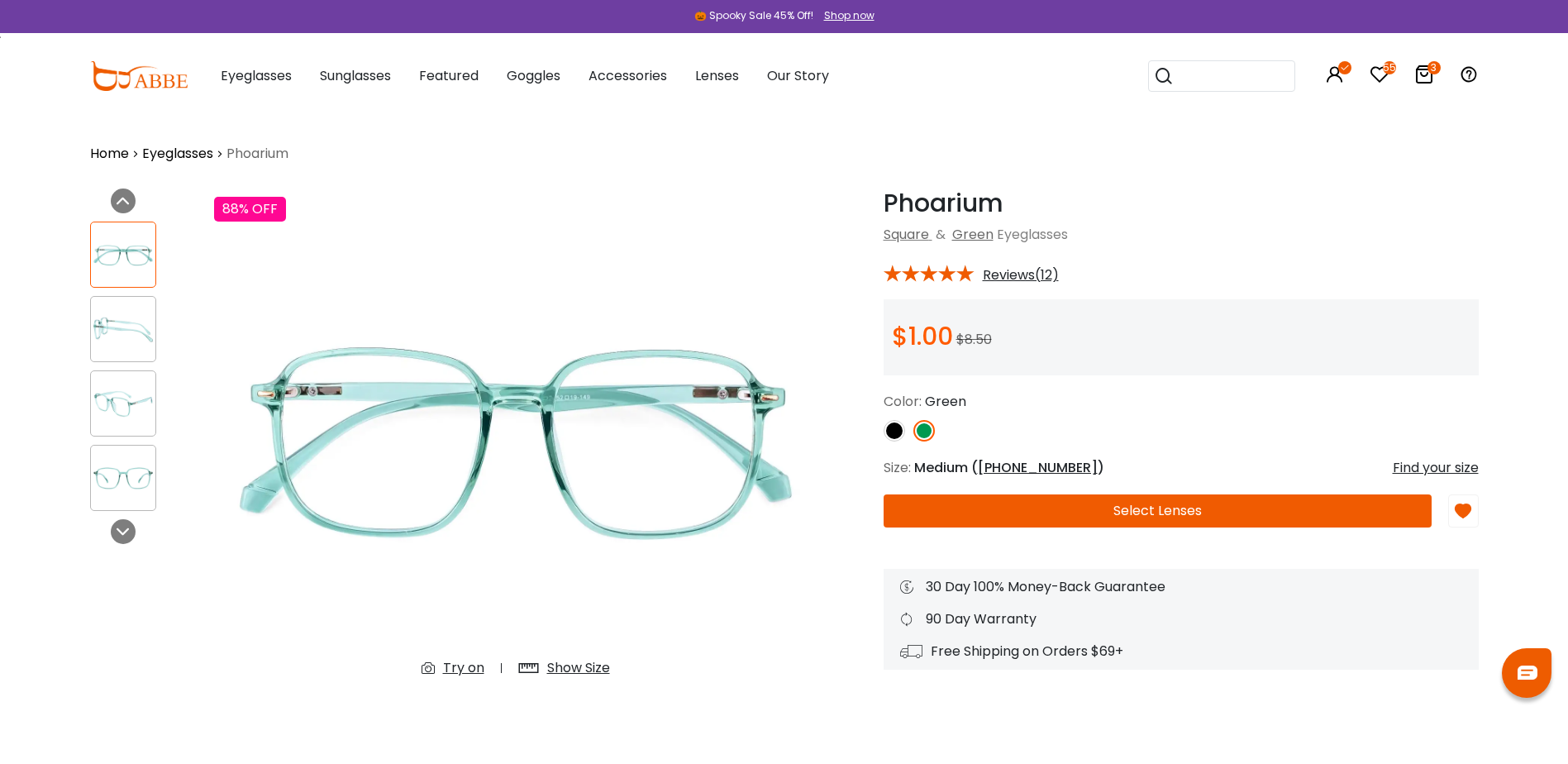
click at [899, 420] on link at bounding box center [894, 430] width 22 height 22
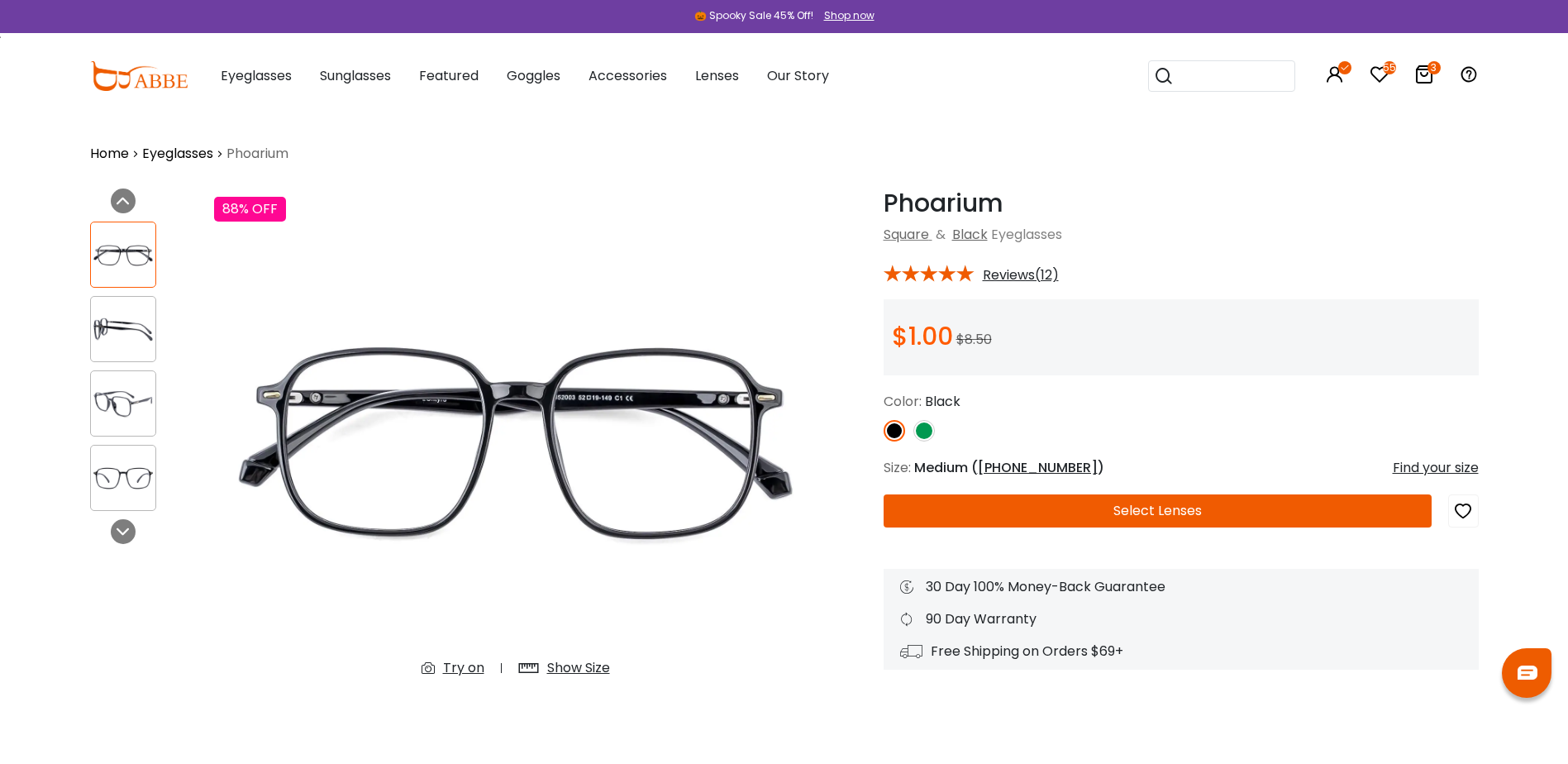
click at [928, 426] on img at bounding box center [924, 430] width 22 height 22
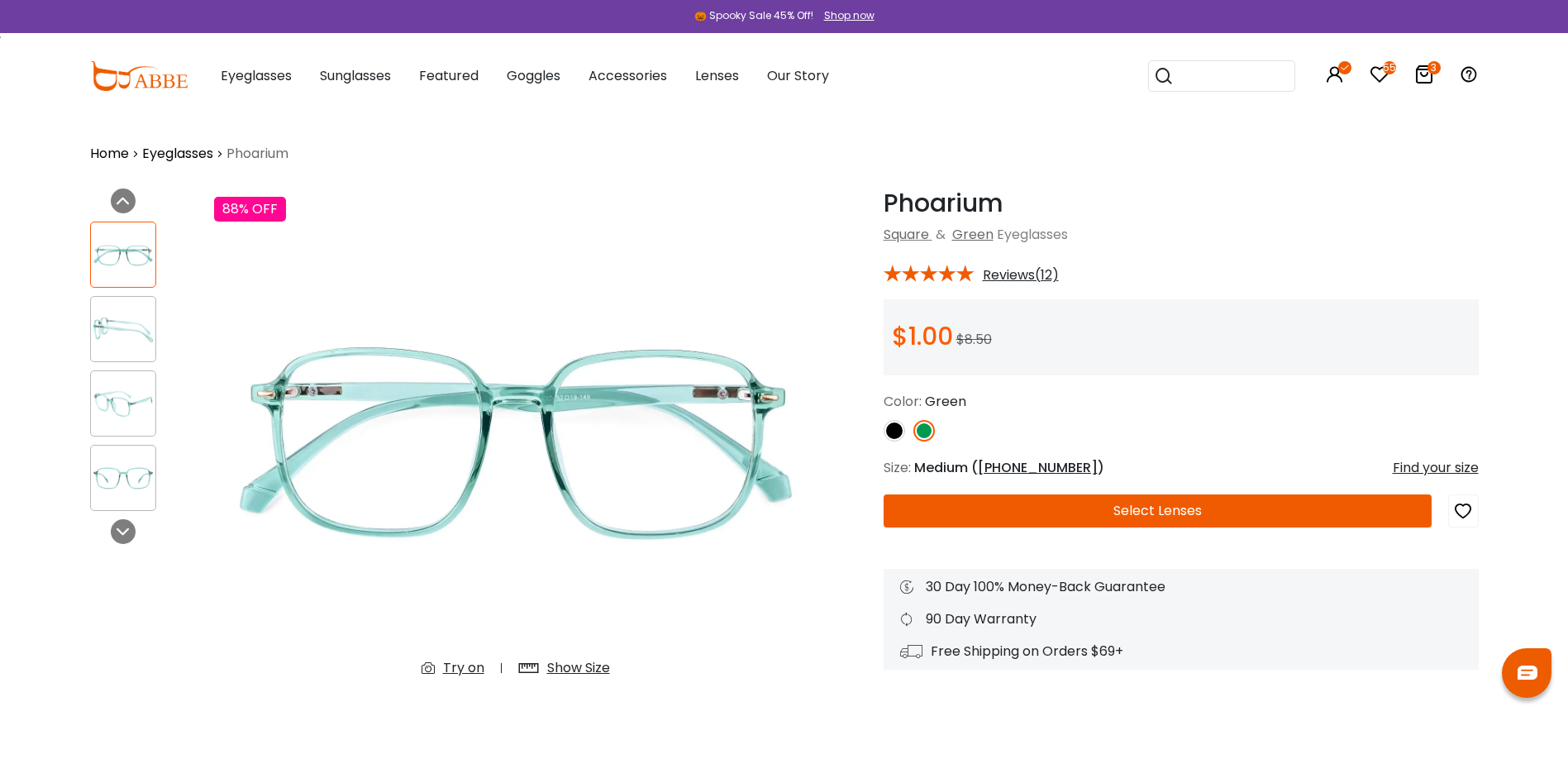
click at [929, 439] on img at bounding box center [924, 430] width 22 height 22
click at [1424, 76] on icon at bounding box center [1424, 74] width 20 height 20
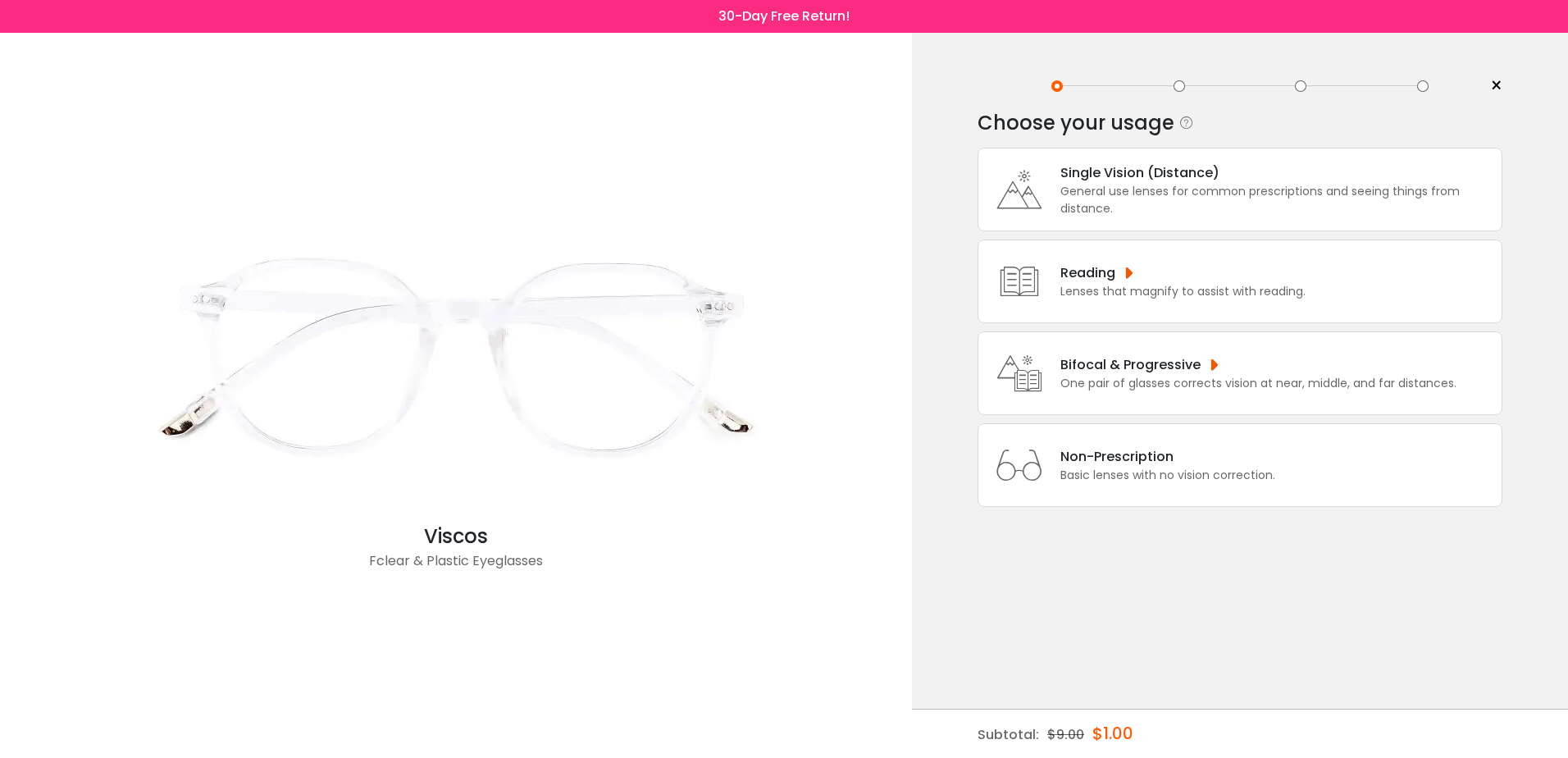
click at [1088, 369] on div "Bifocal & Progressive" at bounding box center [1259, 364] width 396 height 21
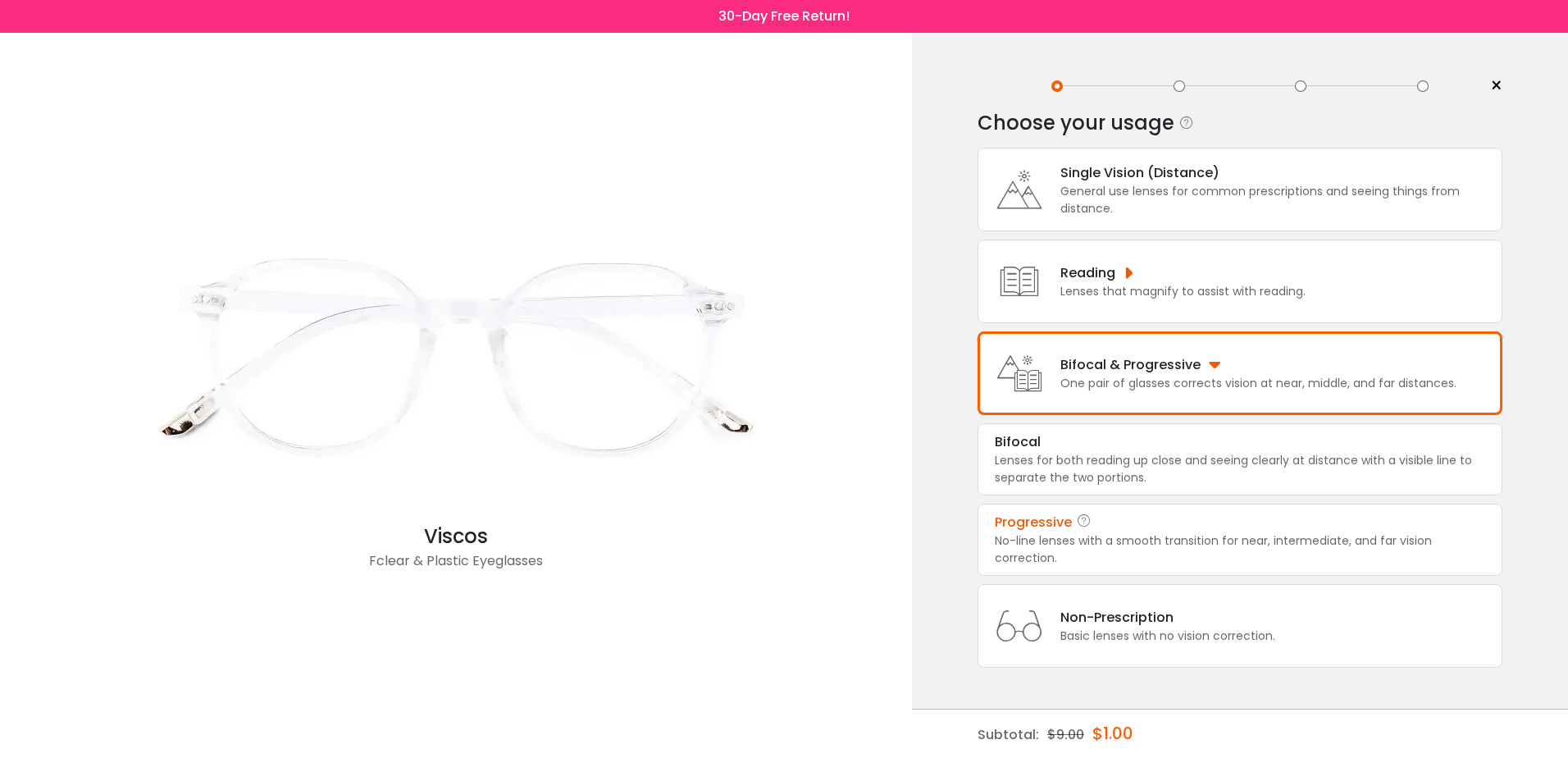
click at [1022, 538] on div "No-line lenses with a smooth transition for near, intermediate, and far vision …" at bounding box center [1240, 550] width 490 height 35
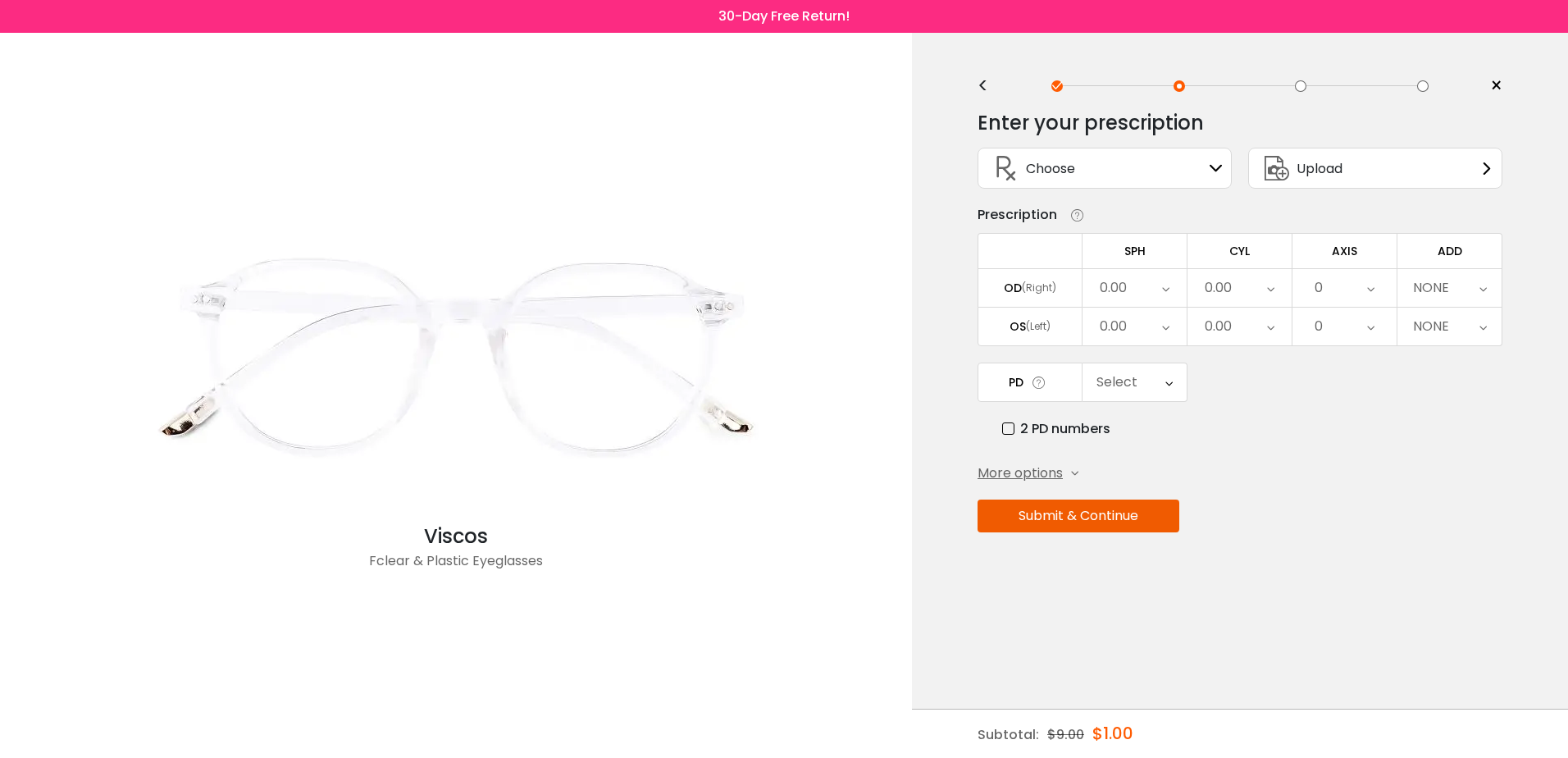
click at [1007, 480] on span "More options" at bounding box center [1020, 474] width 85 height 20
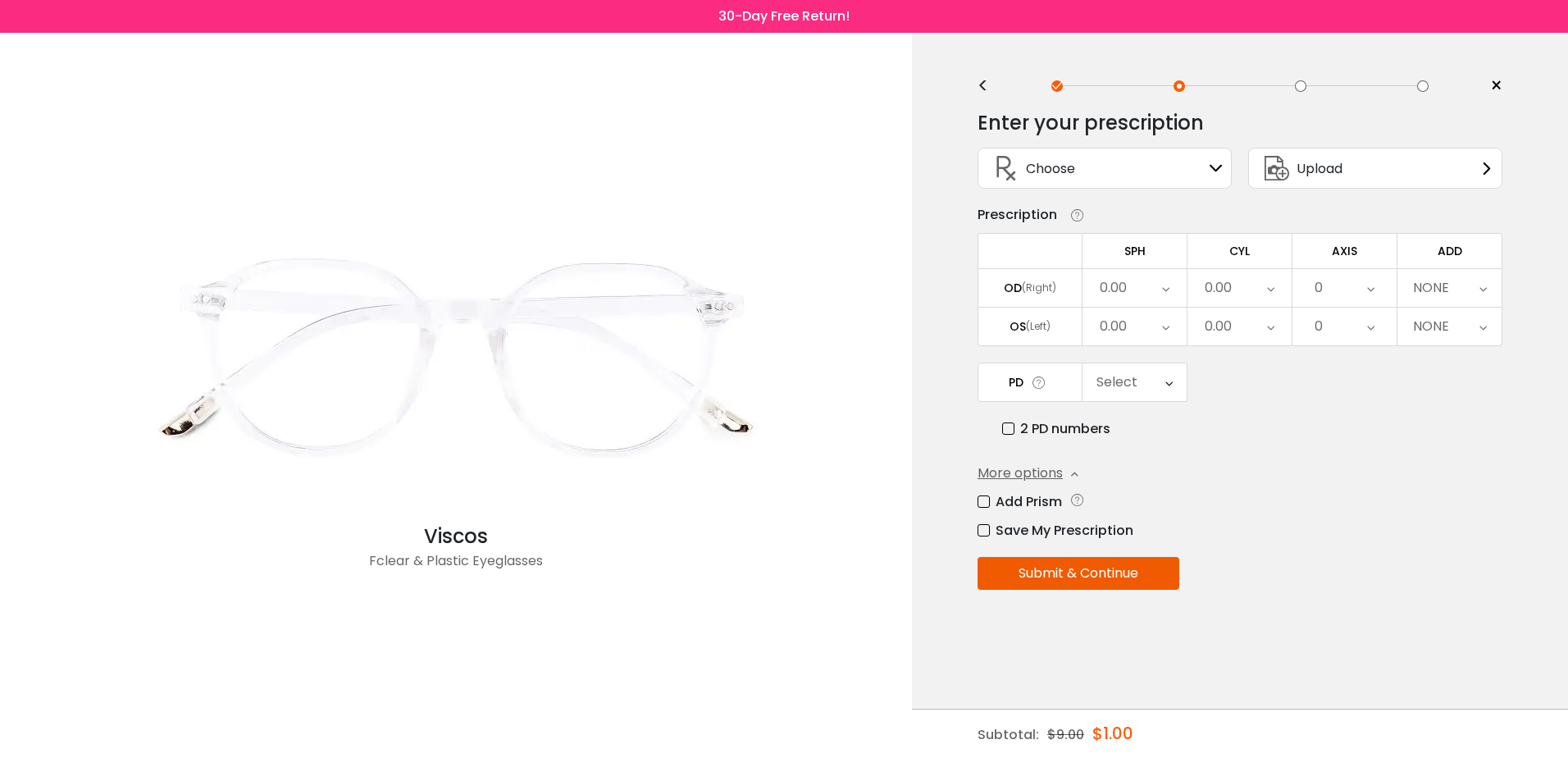
click at [1212, 166] on icon at bounding box center [1216, 168] width 13 height 13
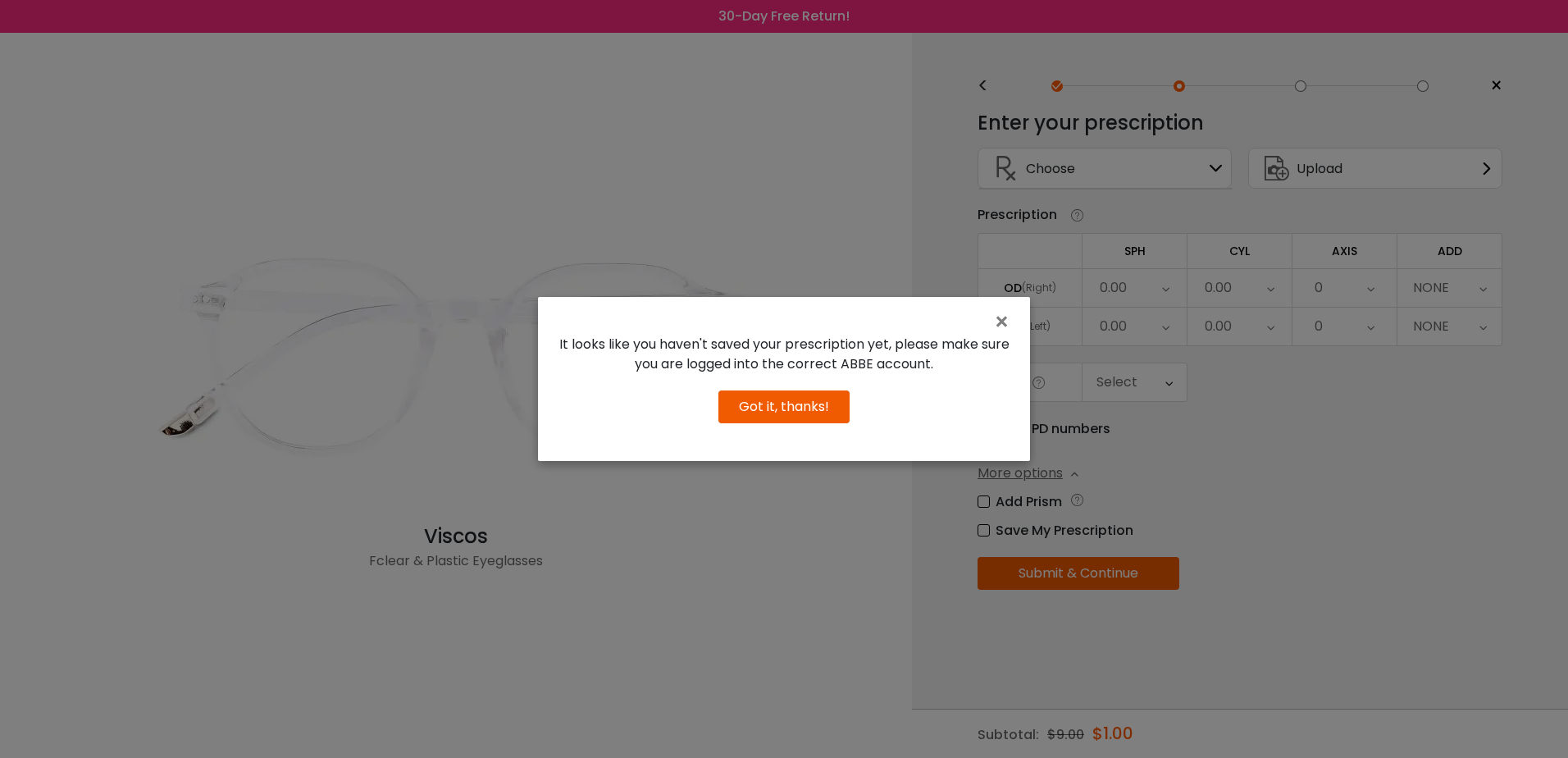
click at [753, 406] on button "Got it, thanks!" at bounding box center [784, 407] width 131 height 33
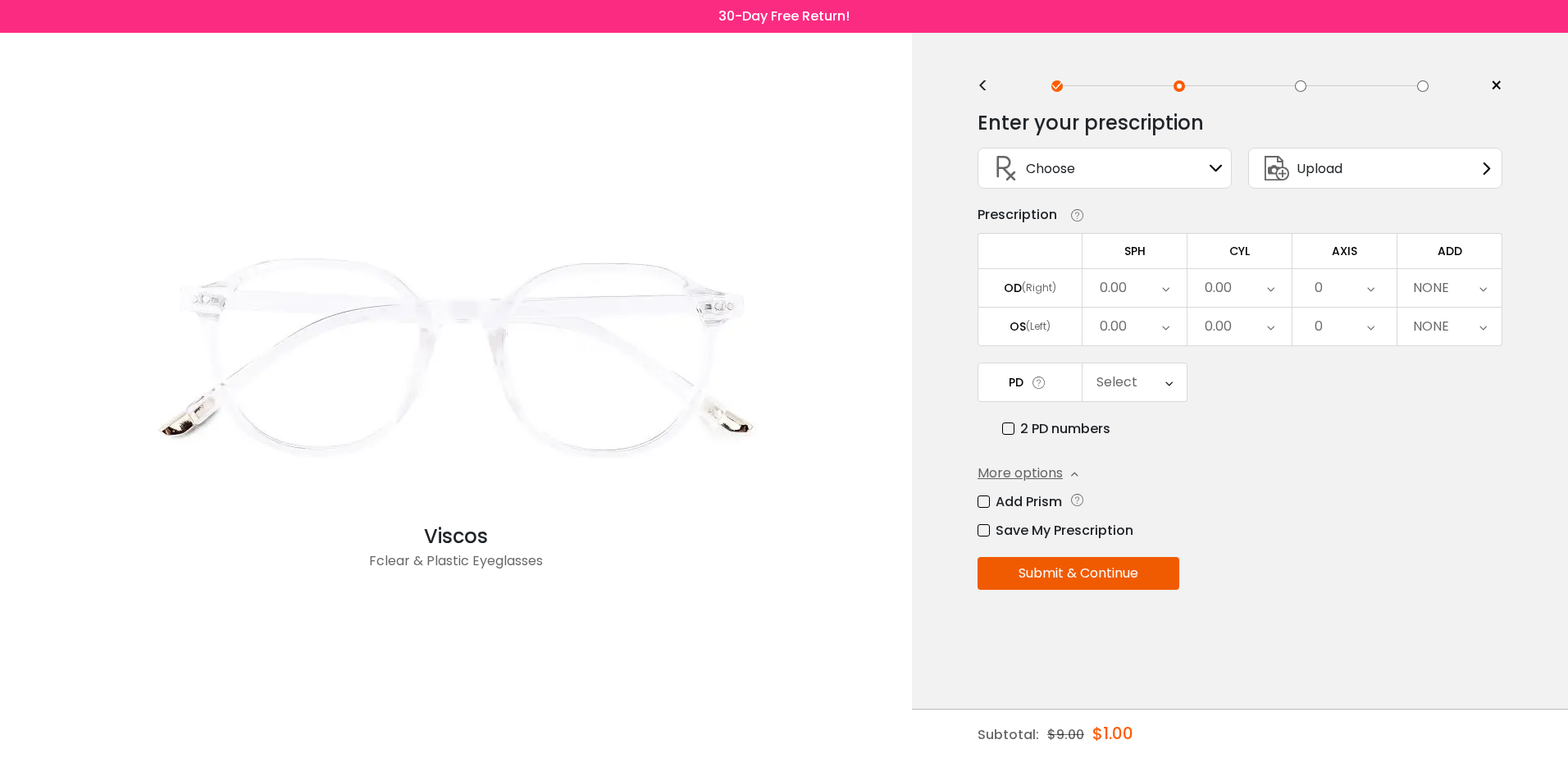
click at [1066, 164] on span "Choose" at bounding box center [1050, 168] width 49 height 21
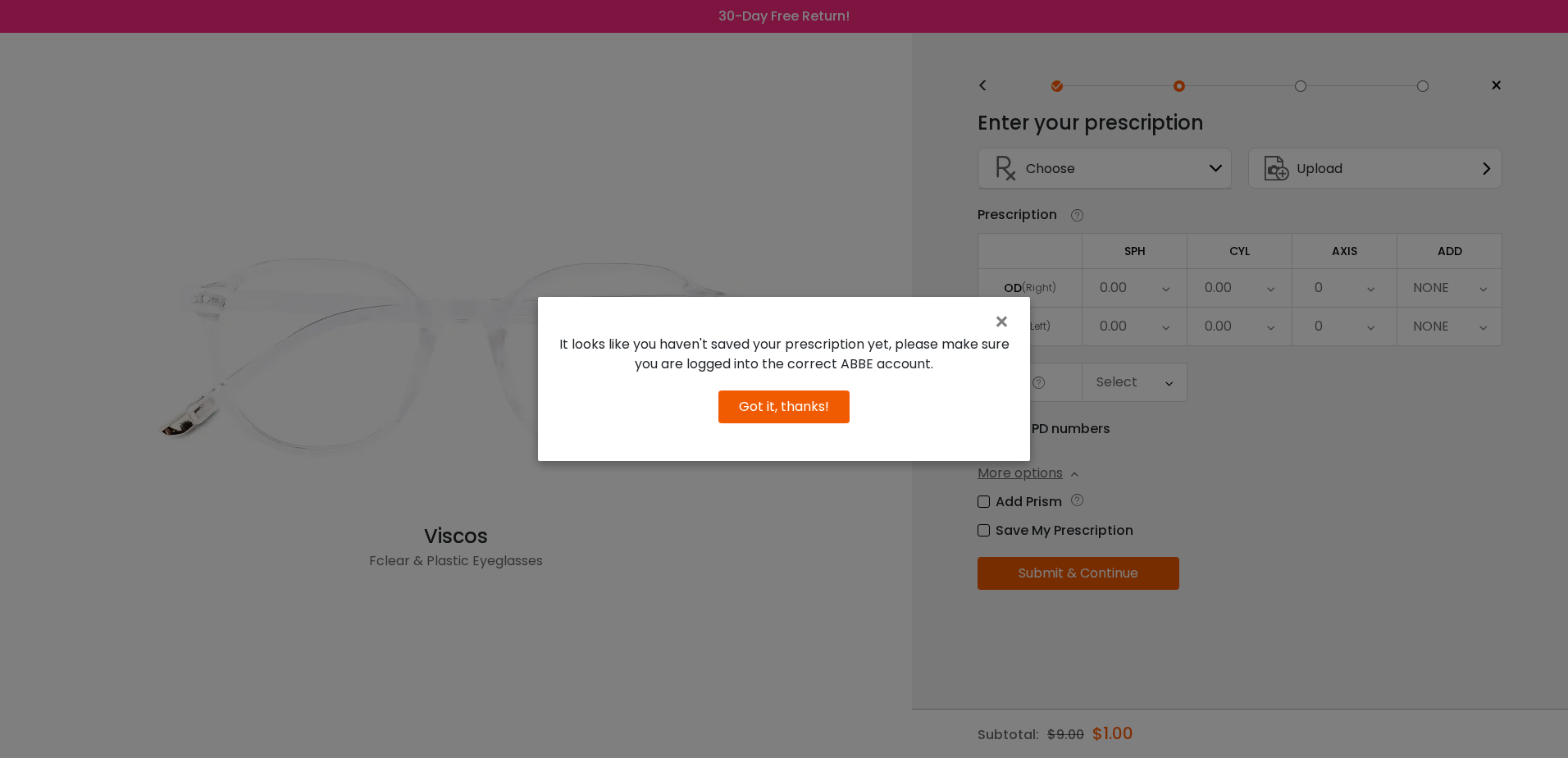
click at [771, 406] on button "Got it, thanks!" at bounding box center [784, 407] width 131 height 33
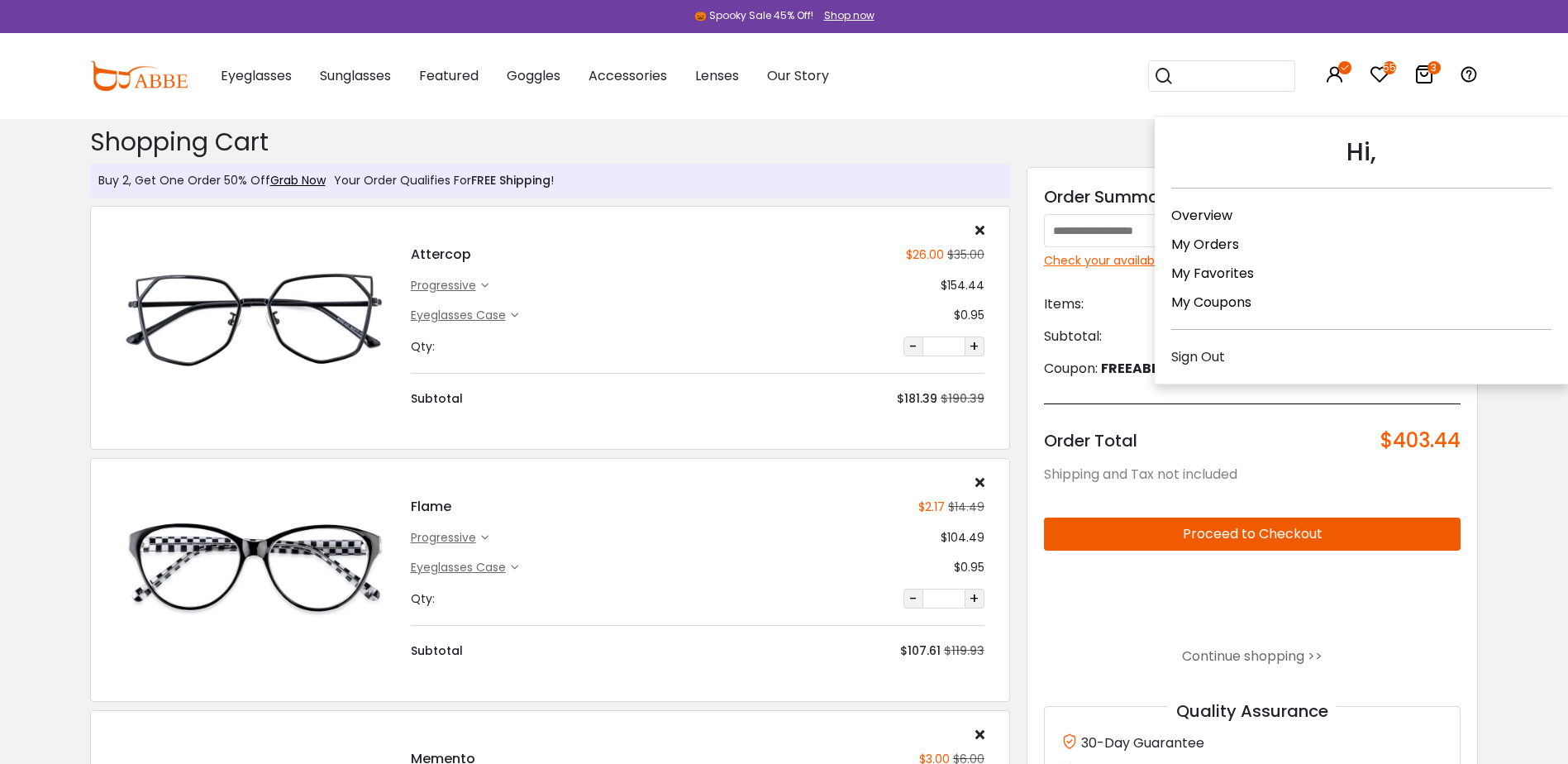
click at [1336, 68] on icon at bounding box center [1335, 74] width 20 height 20
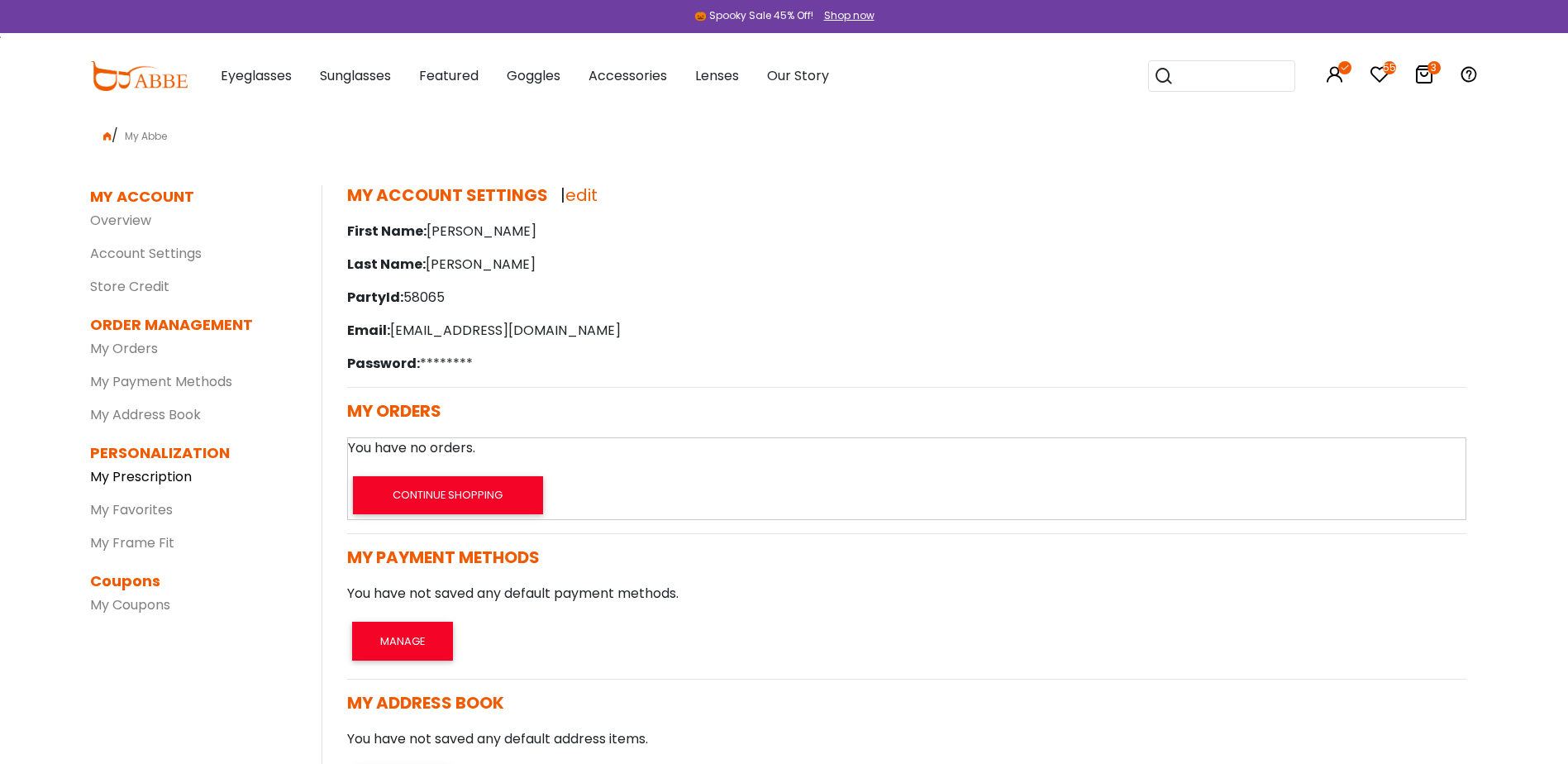
click at [123, 484] on link "My Prescription" at bounding box center [141, 476] width 102 height 19
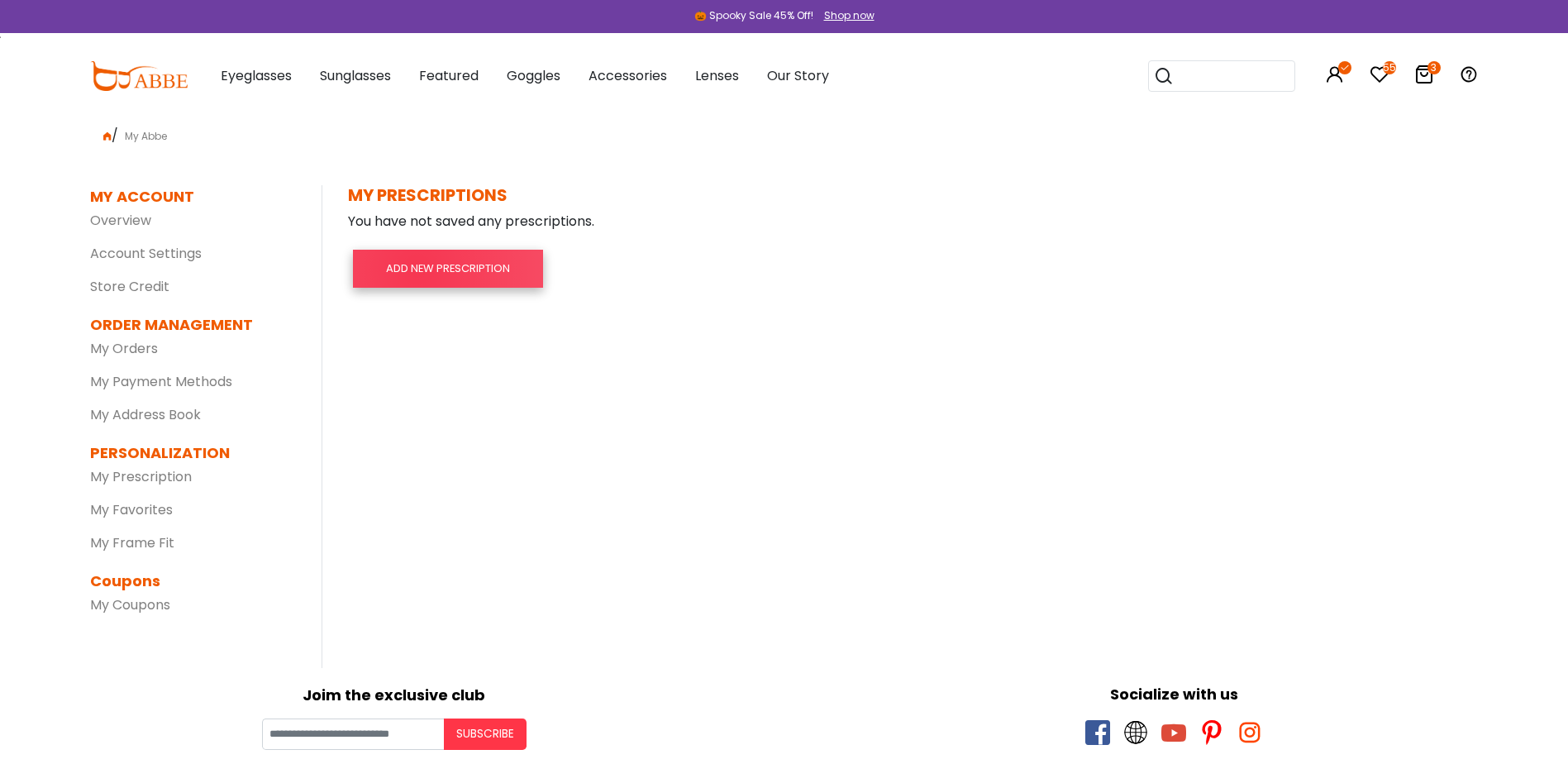
click at [417, 269] on button "ADD NEW PRESCRIPTION" at bounding box center [447, 268] width 190 height 38
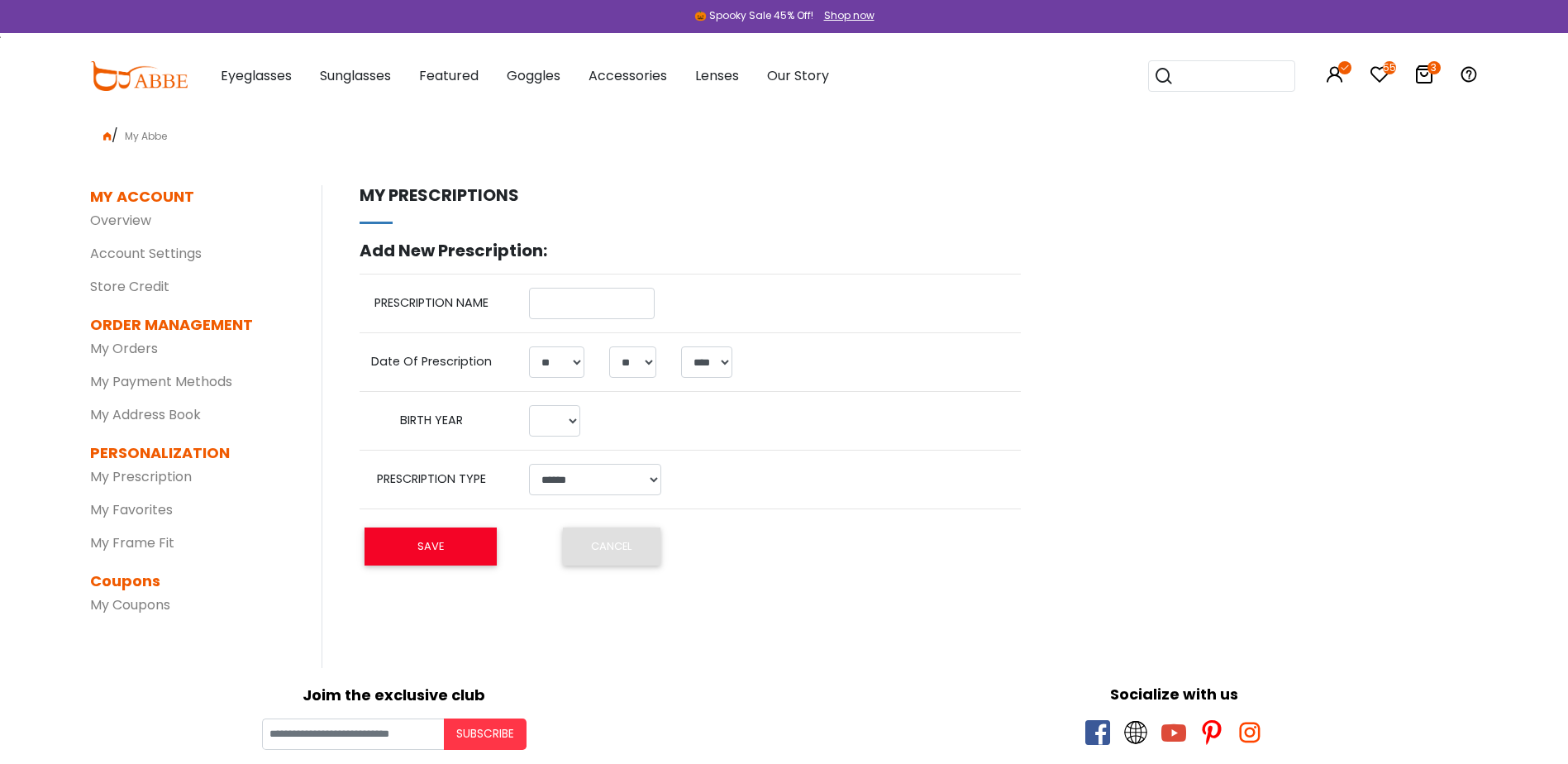
select select "**"
select select "****"
select select
click at [1423, 59] on div "3" at bounding box center [1424, 76] width 20 height 86
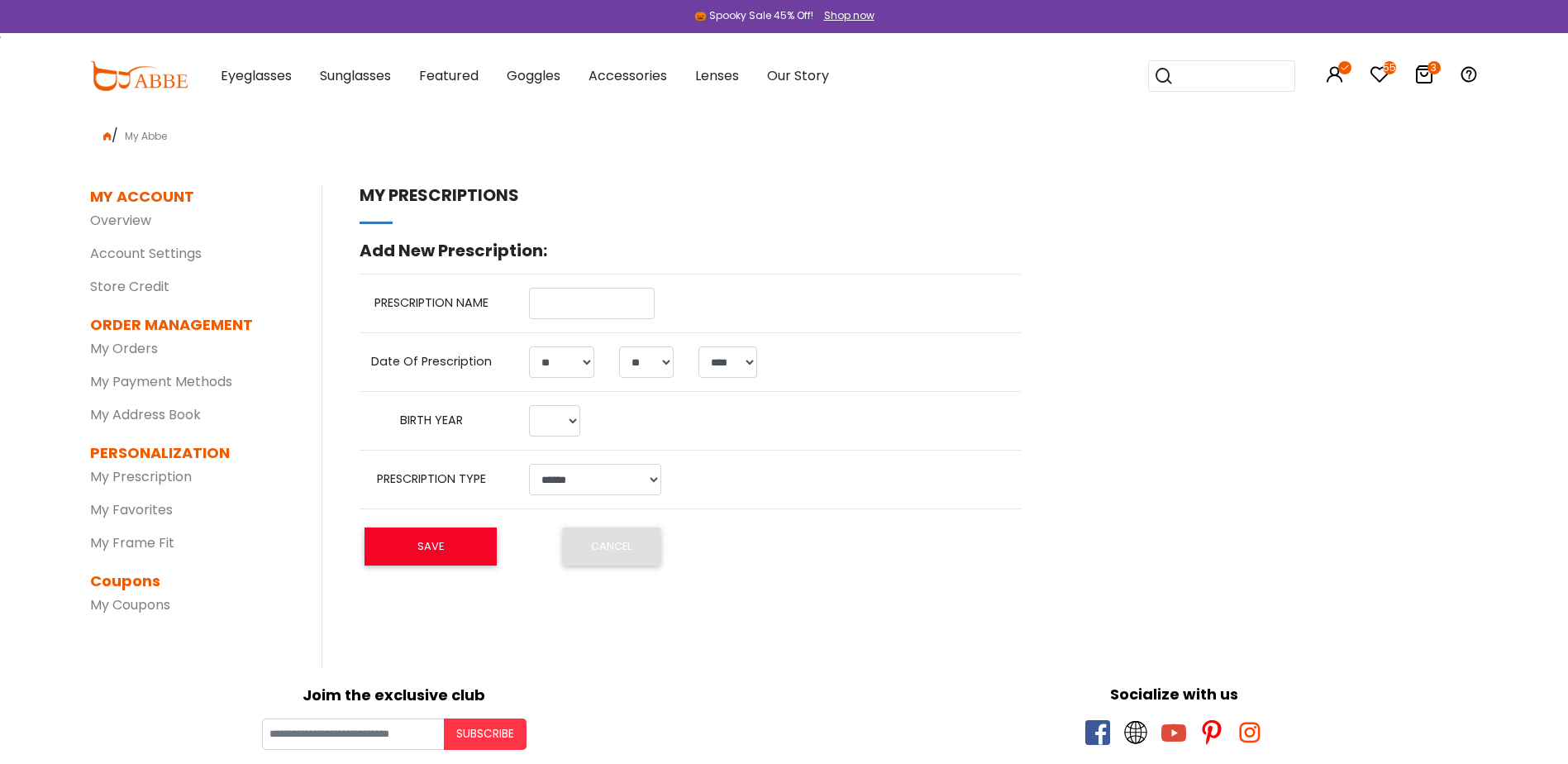
drag, startPoint x: 1407, startPoint y: 73, endPoint x: 1419, endPoint y: 77, distance: 12.6
click at [1409, 74] on div "Popular Searches round Sunglasses aviator clear tortoise cat Recommended Laya $…" at bounding box center [1301, 76] width 355 height 86
click at [1420, 77] on icon at bounding box center [1424, 74] width 20 height 20
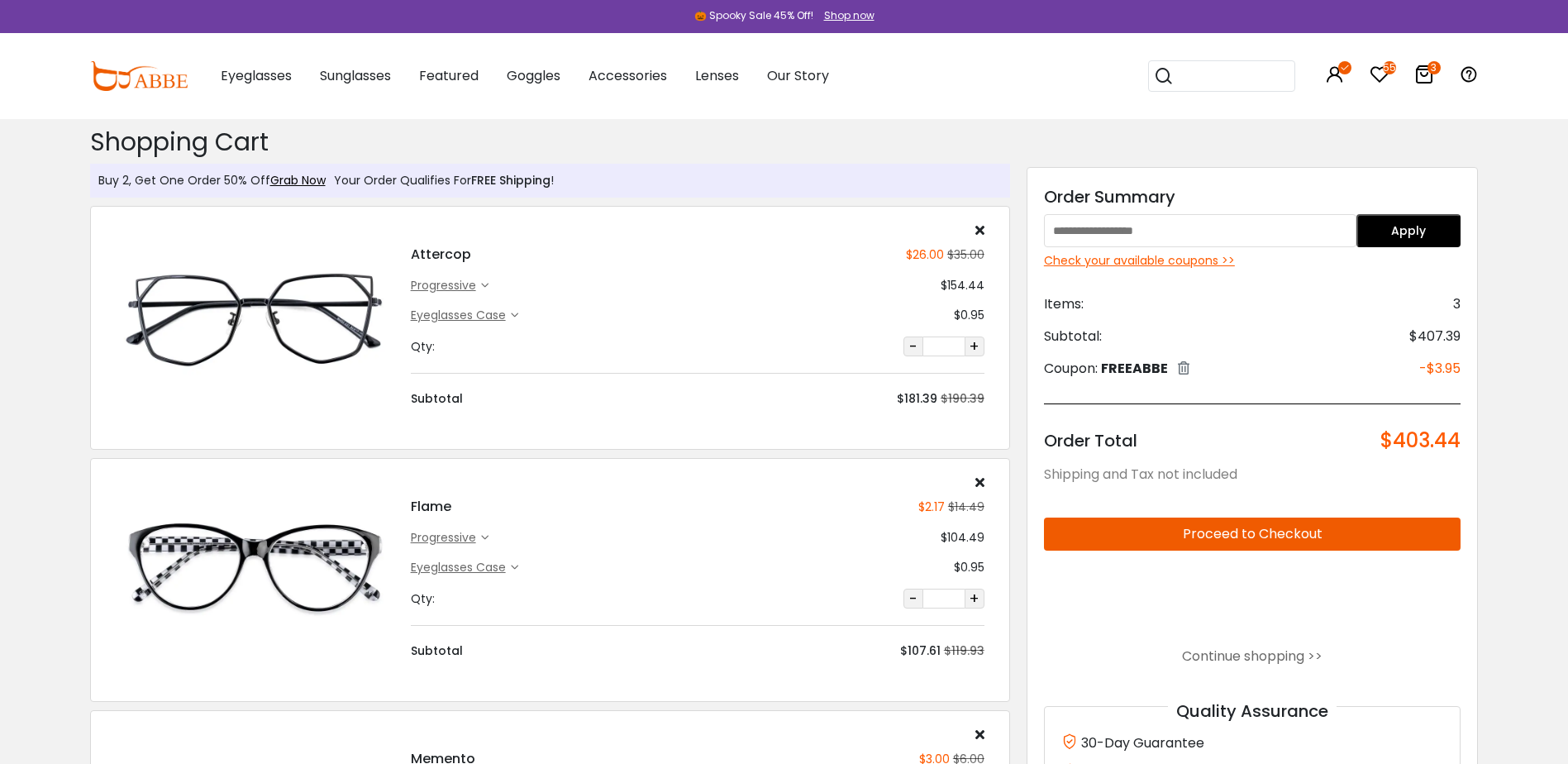
click at [436, 283] on div "progressive" at bounding box center [446, 285] width 70 height 18
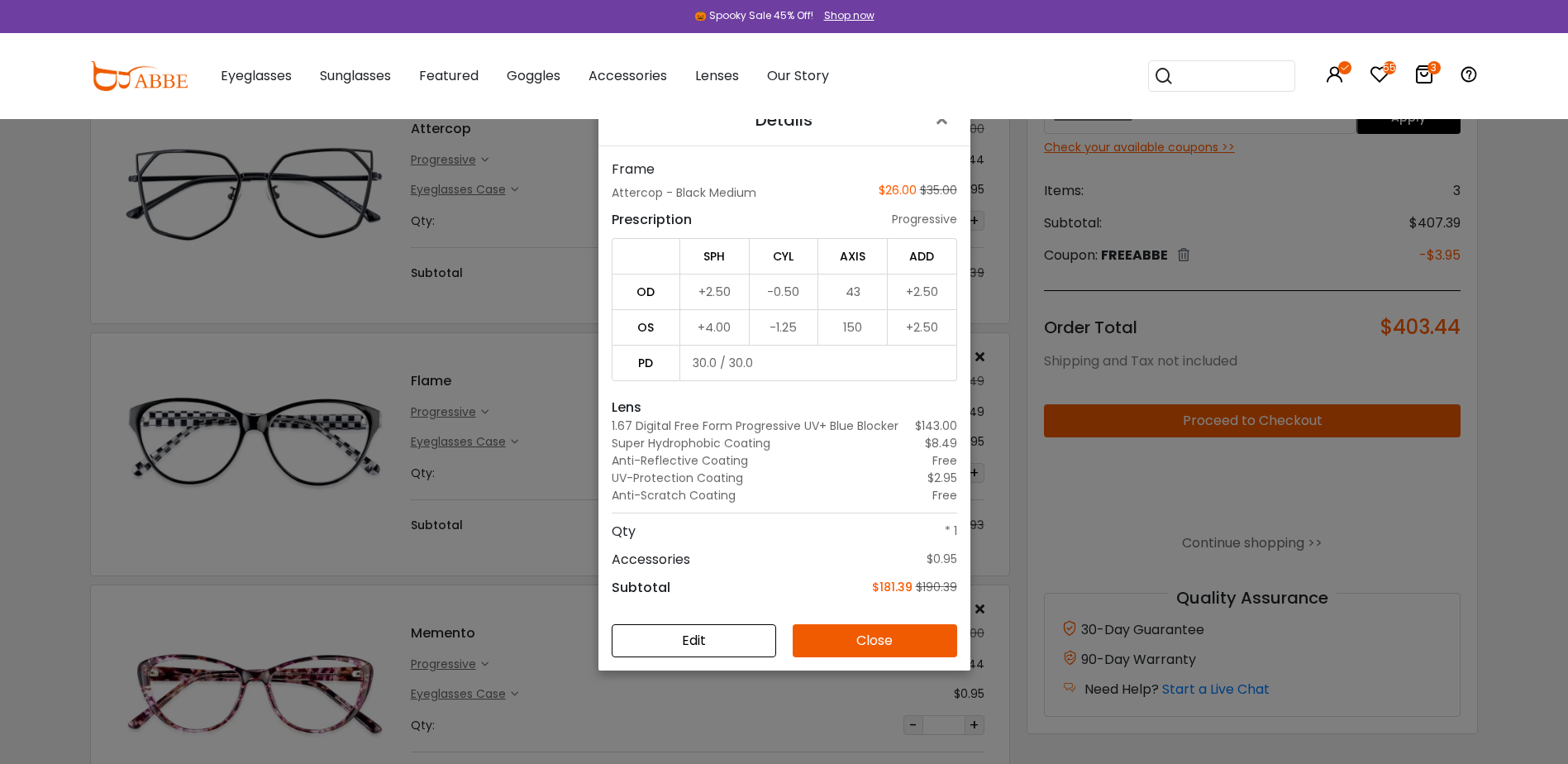
scroll to position [166, 0]
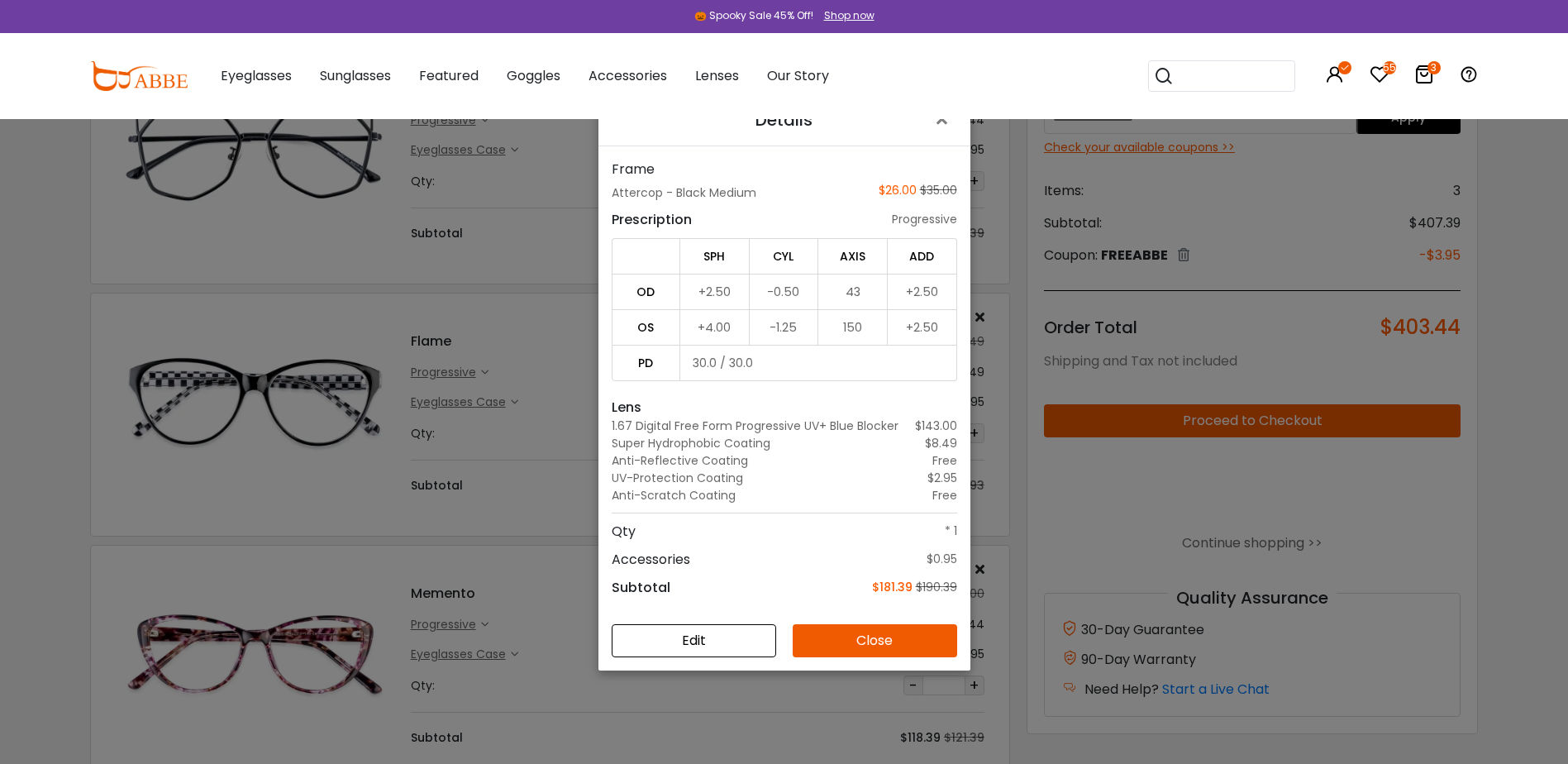
click at [718, 639] on button "Edit" at bounding box center [694, 641] width 165 height 33
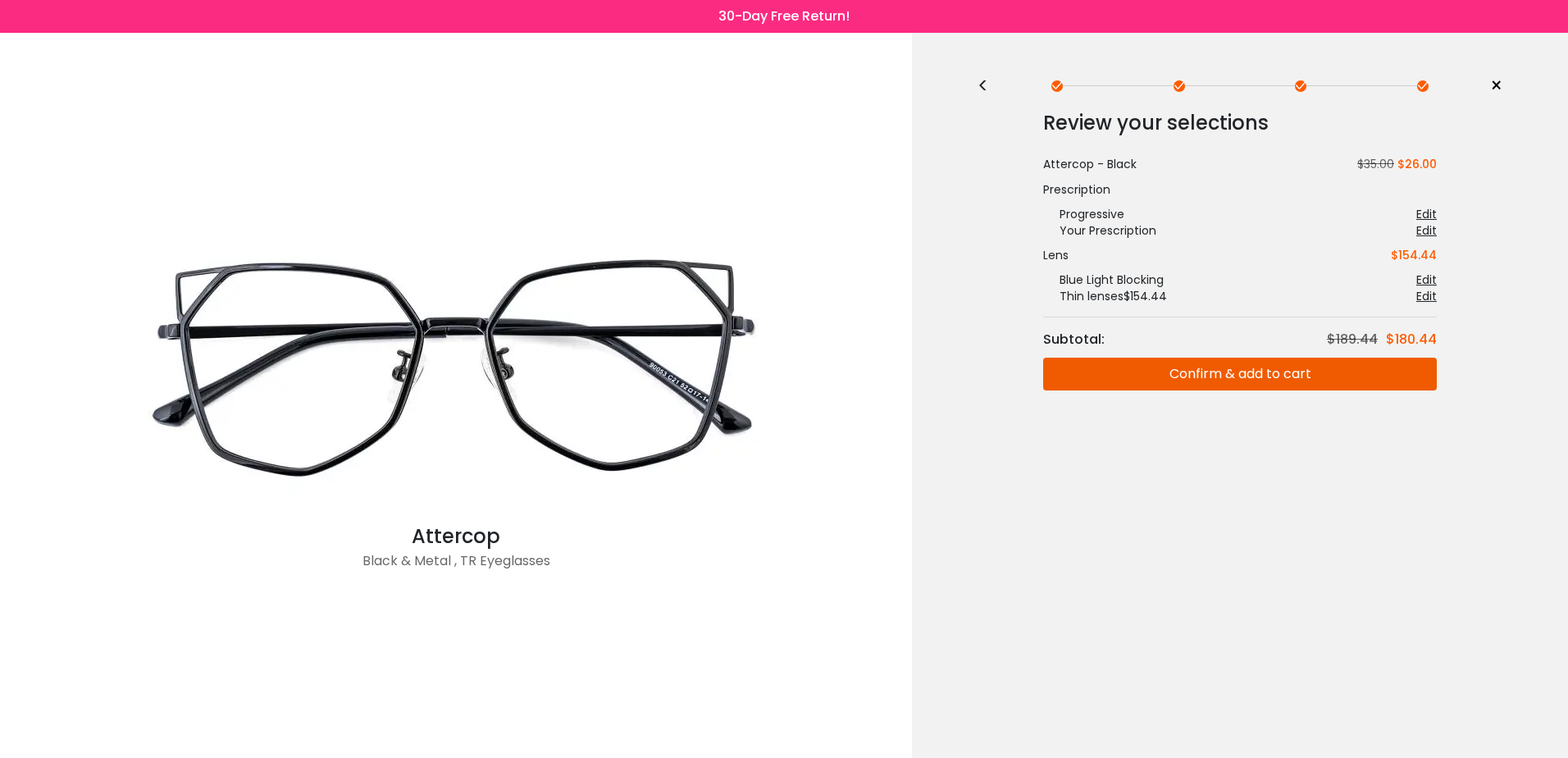
click at [1116, 234] on div "Your Prescription" at bounding box center [1100, 231] width 113 height 17
